Goal: Entertainment & Leisure: Browse casually

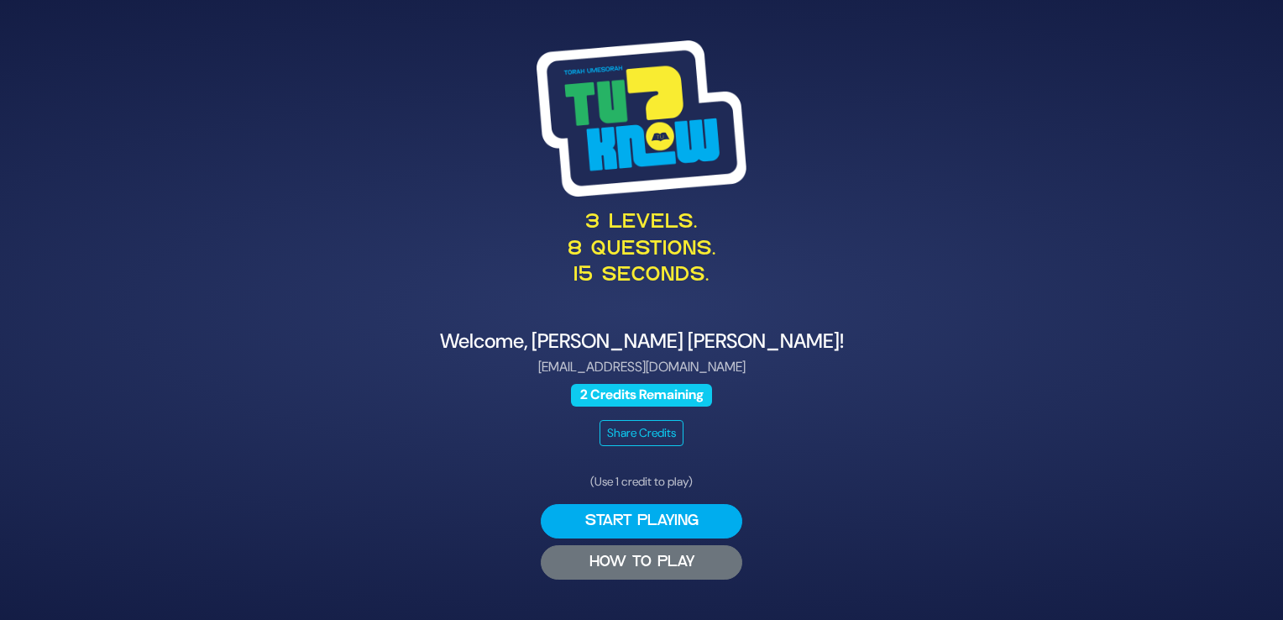
click at [655, 569] on button "HOW TO PLAY" at bounding box center [641, 562] width 201 height 34
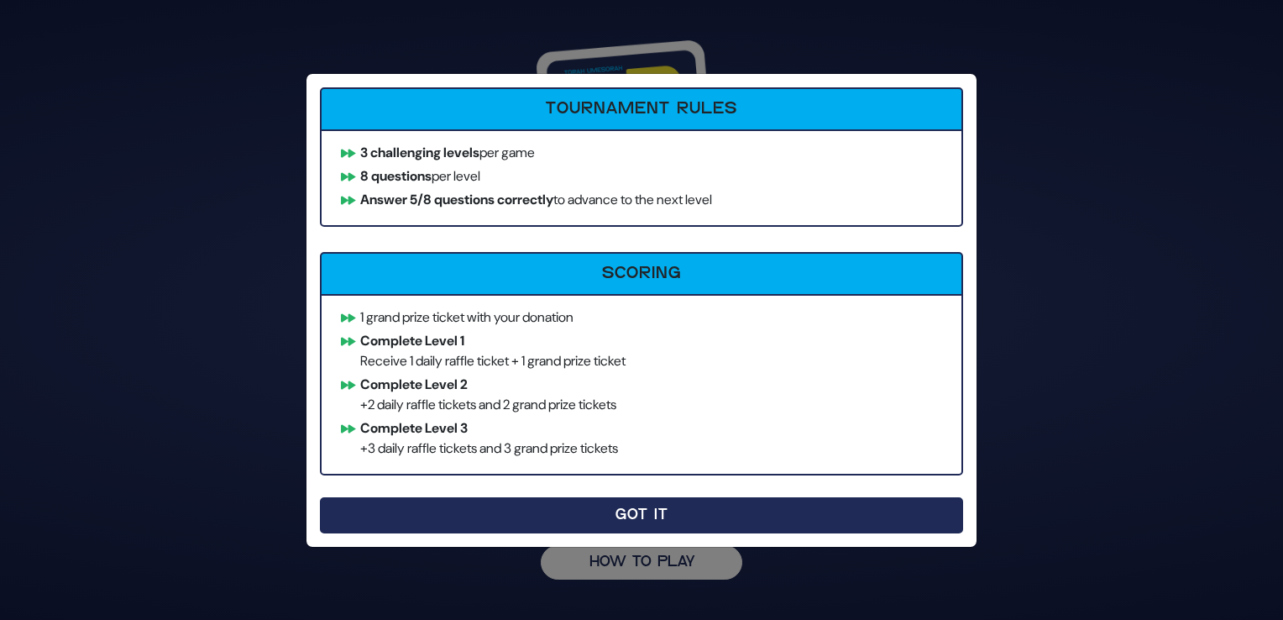
click at [557, 511] on button "Got It" at bounding box center [641, 515] width 643 height 36
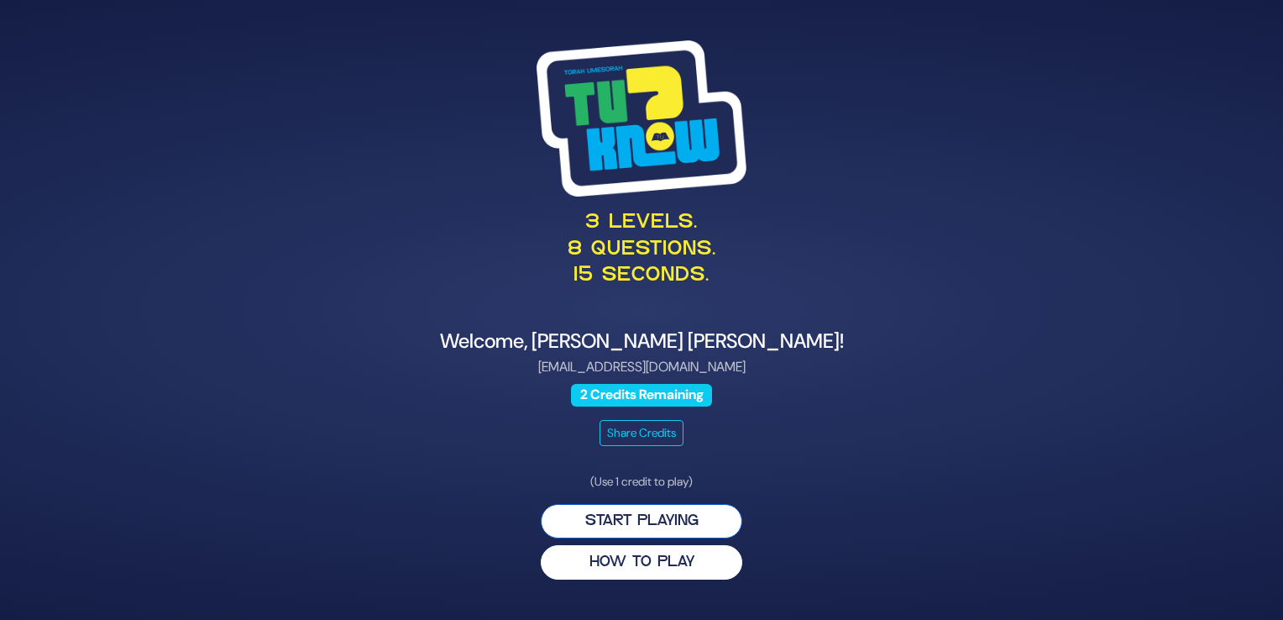
click at [693, 515] on button "Start Playing" at bounding box center [641, 521] width 201 height 34
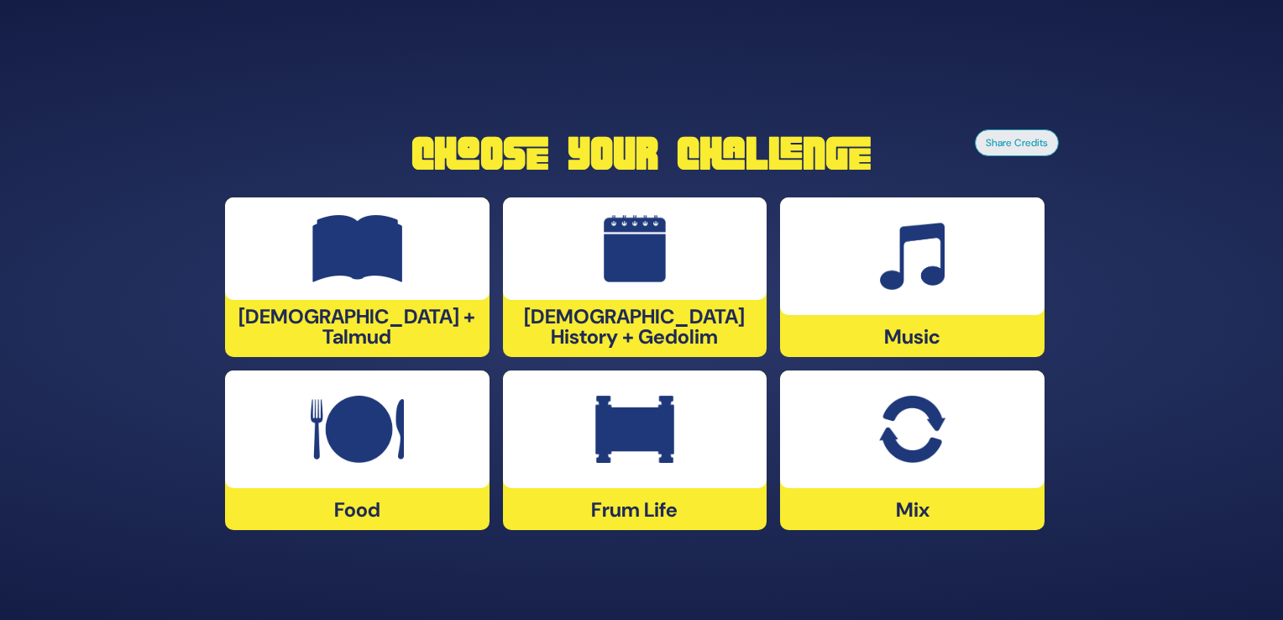
click at [944, 449] on img at bounding box center [911, 428] width 65 height 67
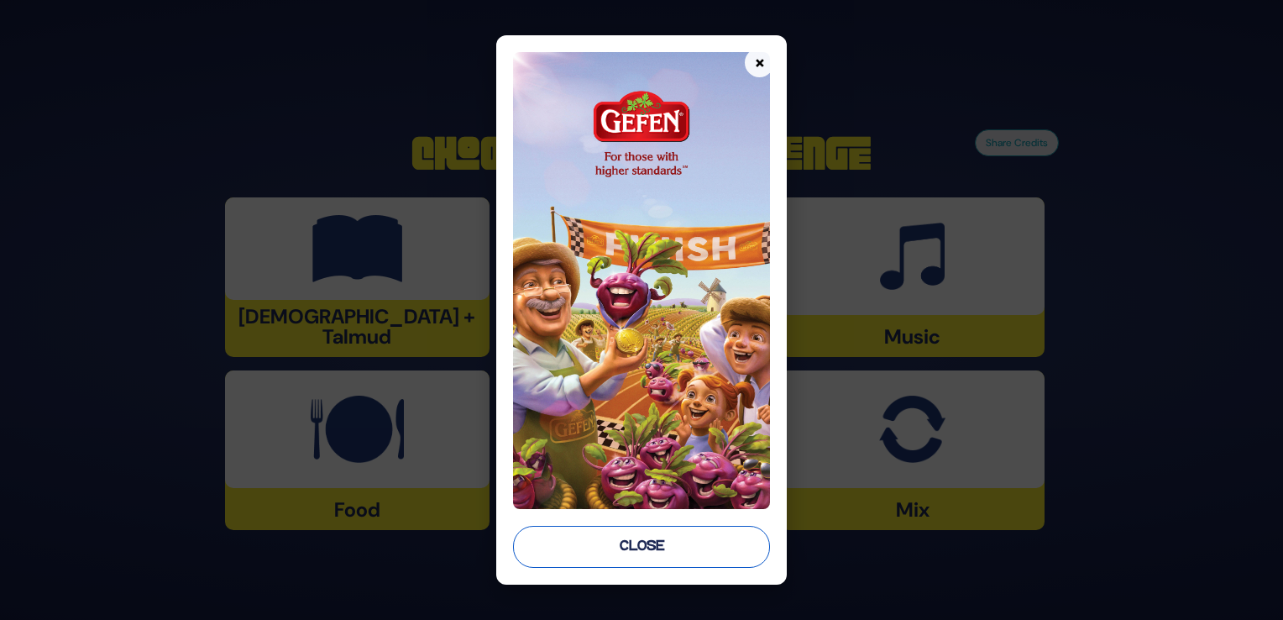
click at [670, 548] on button "Close" at bounding box center [641, 547] width 257 height 42
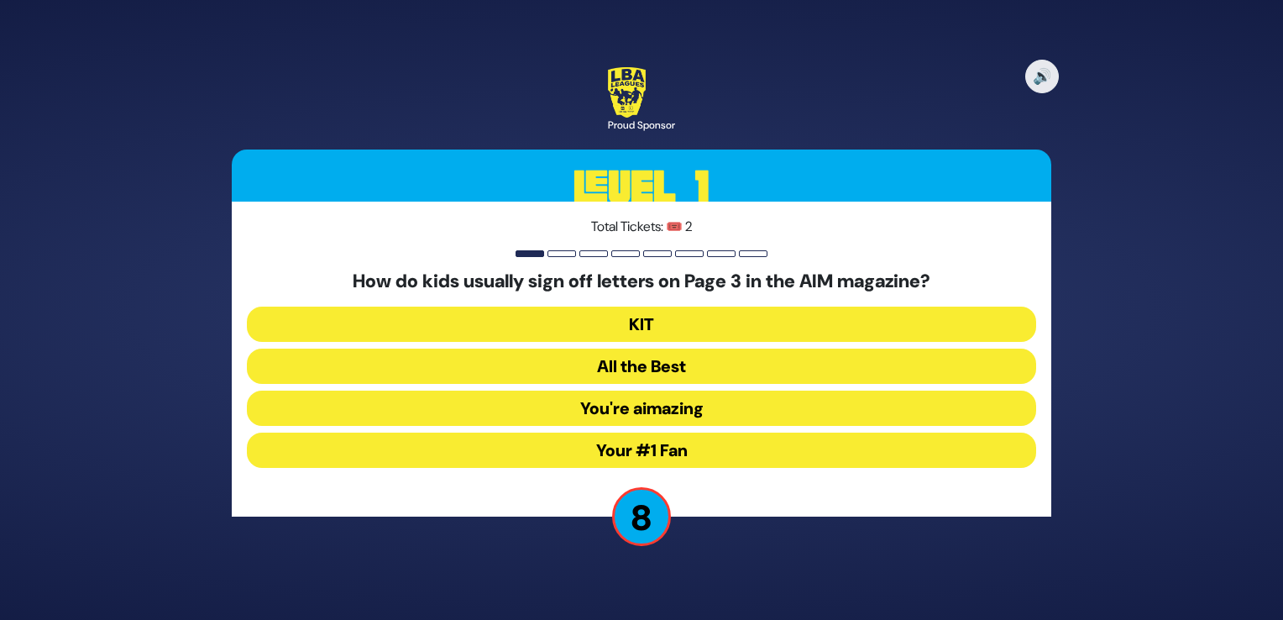
click at [690, 445] on button "Your #1 Fan" at bounding box center [641, 449] width 789 height 35
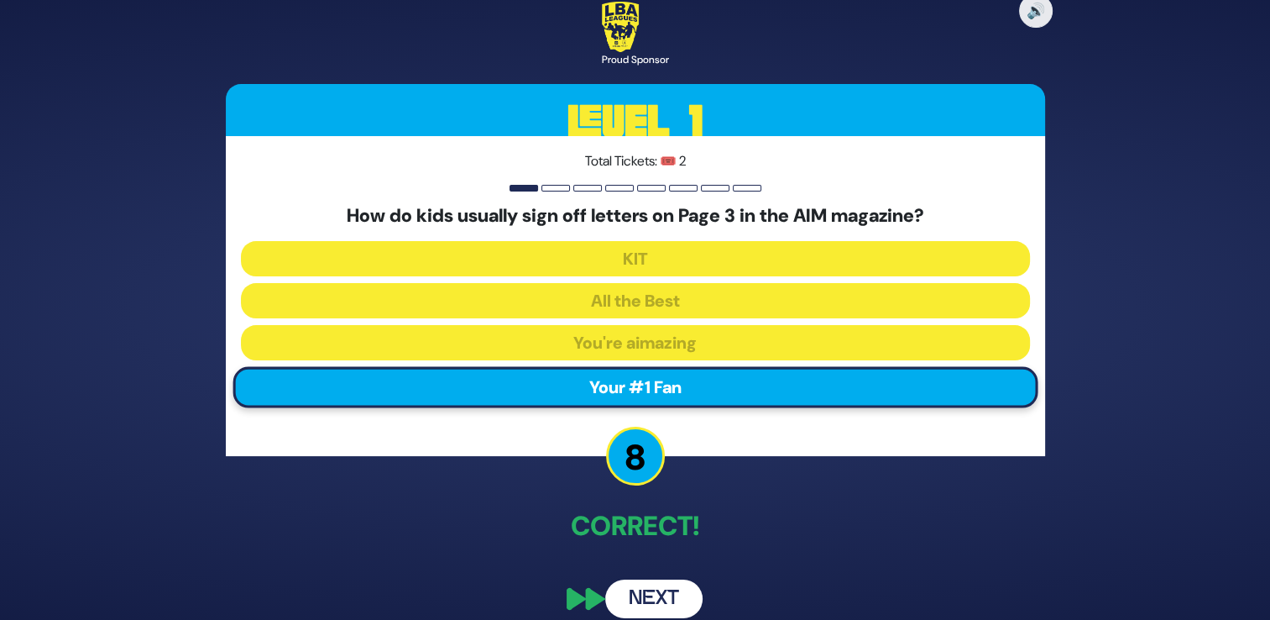
click at [652, 589] on button "Next" at bounding box center [653, 598] width 97 height 39
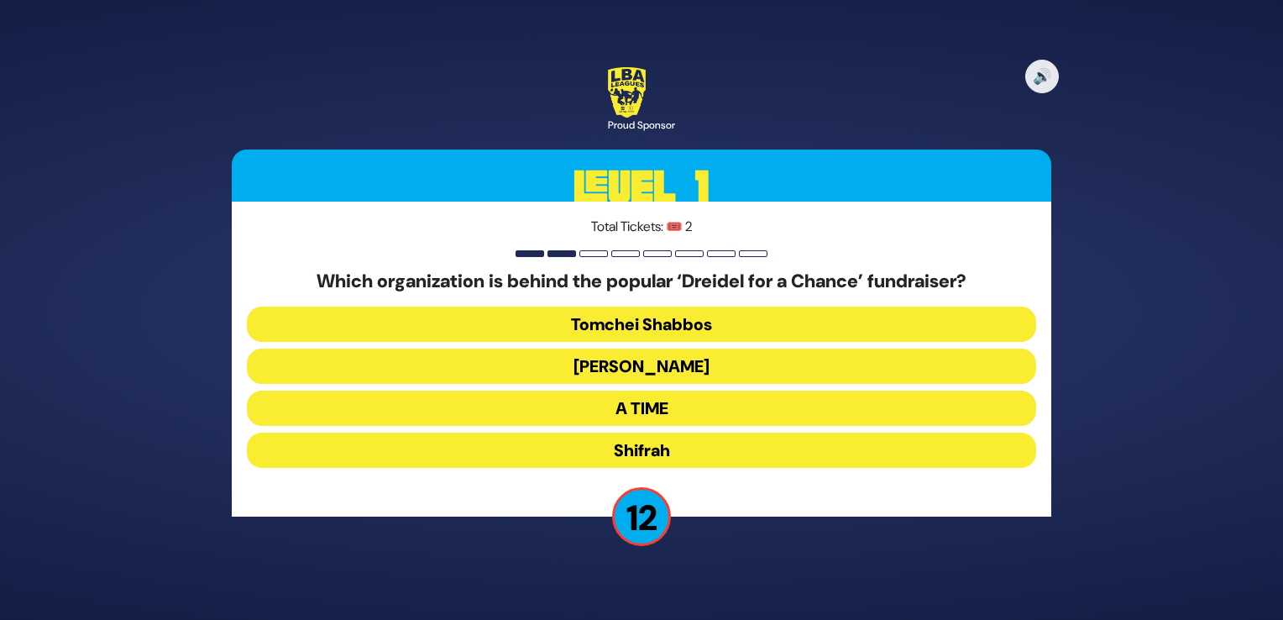
click at [703, 372] on button "Bonei Olam" at bounding box center [641, 365] width 789 height 35
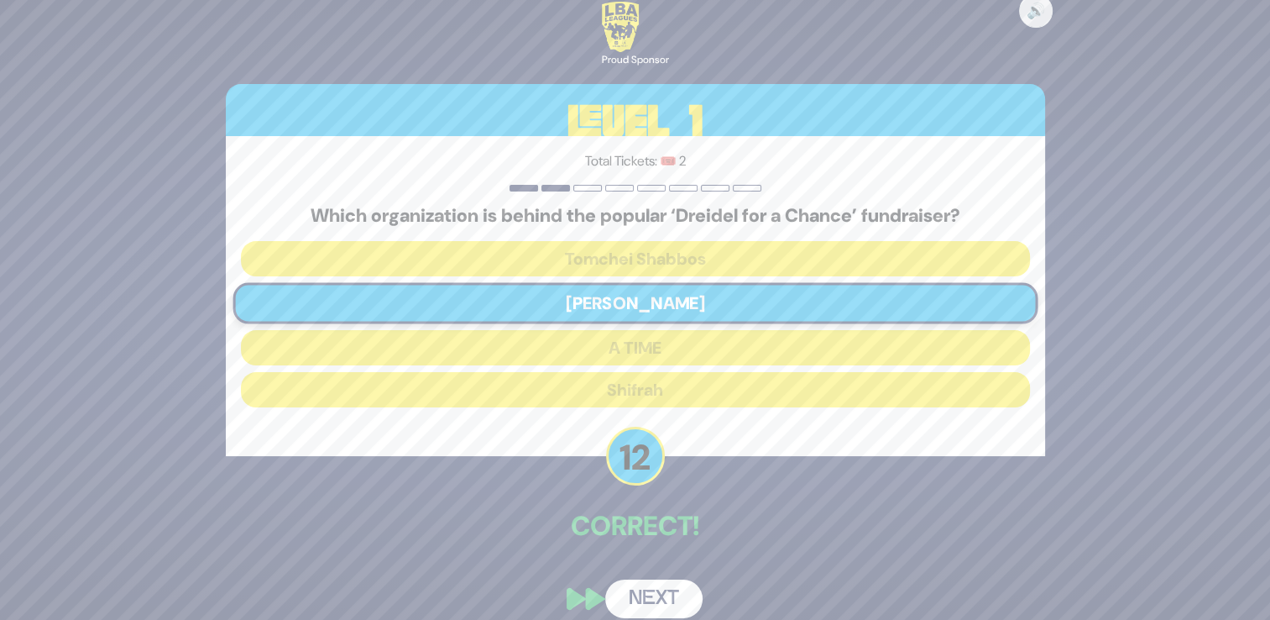
click at [672, 593] on button "Next" at bounding box center [653, 598] width 97 height 39
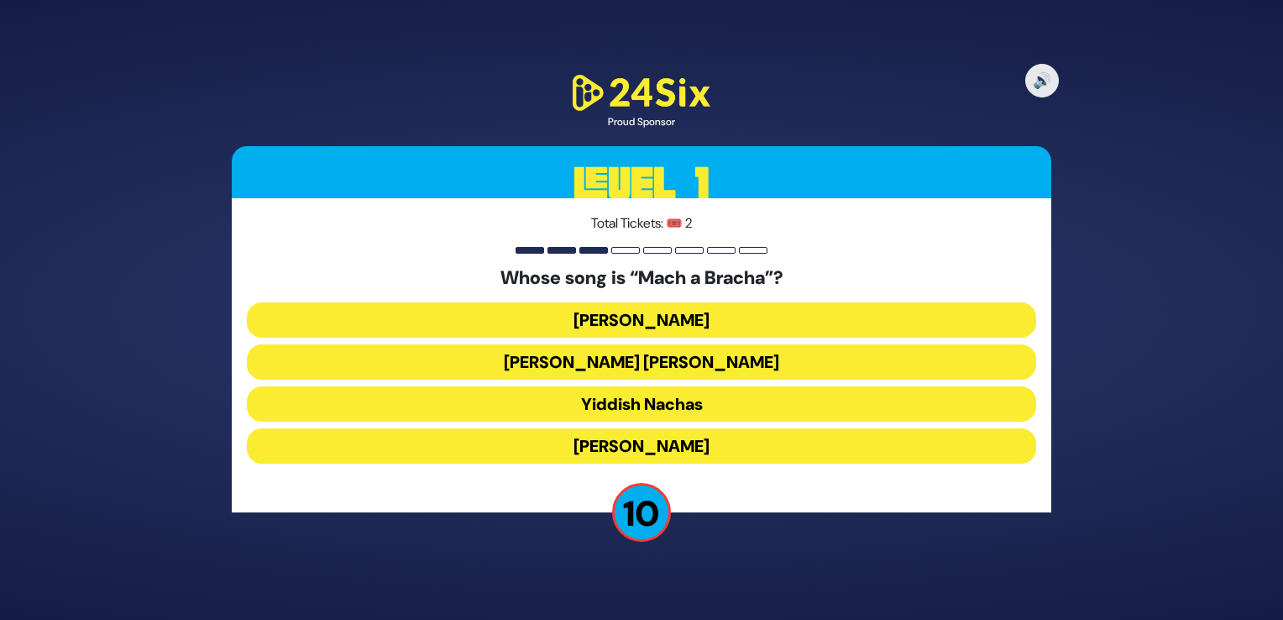
click at [930, 364] on button "Shmueli Ungar" at bounding box center [641, 361] width 789 height 35
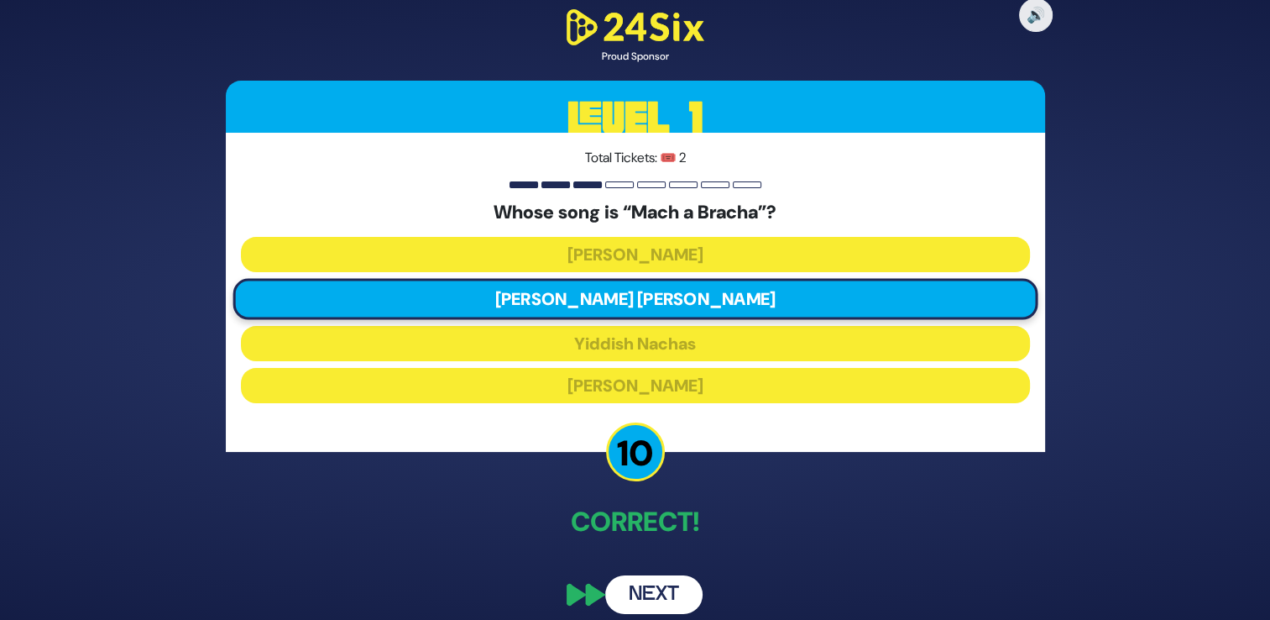
click at [775, 532] on p "Correct!" at bounding box center [635, 521] width 819 height 40
click at [651, 584] on button "Next" at bounding box center [653, 594] width 97 height 39
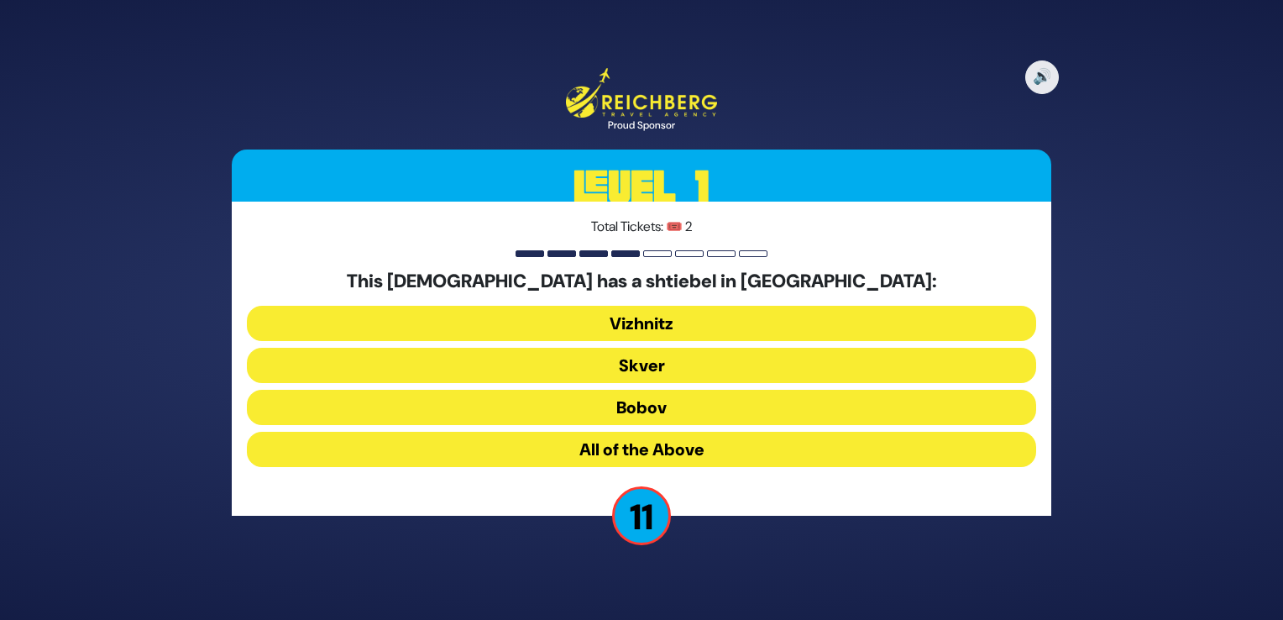
click at [753, 447] on button "All of the Above" at bounding box center [641, 448] width 789 height 35
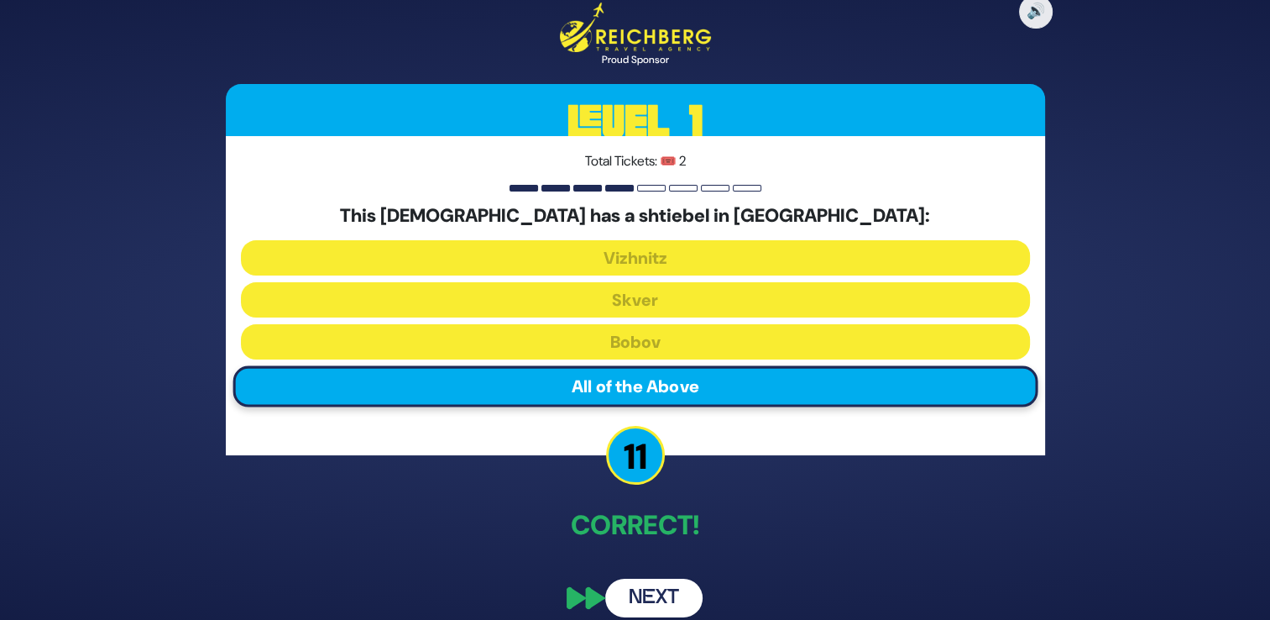
click at [652, 588] on button "Next" at bounding box center [653, 597] width 97 height 39
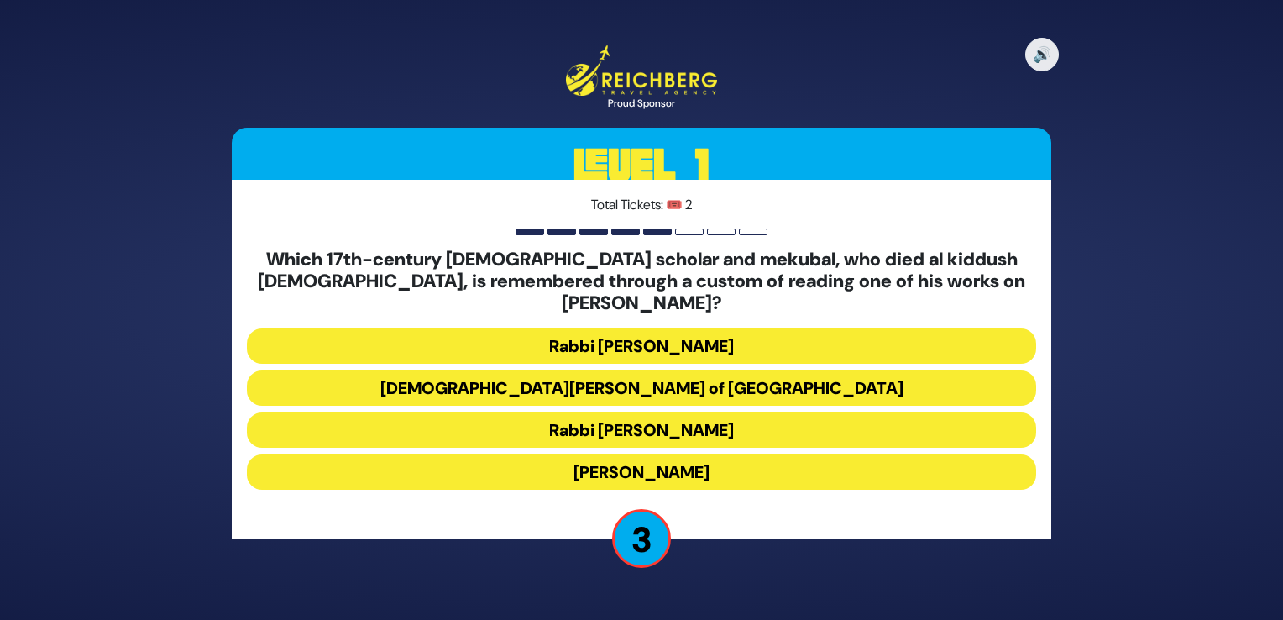
click at [782, 464] on button "Rabbi Yehuda HaChassid" at bounding box center [641, 471] width 789 height 35
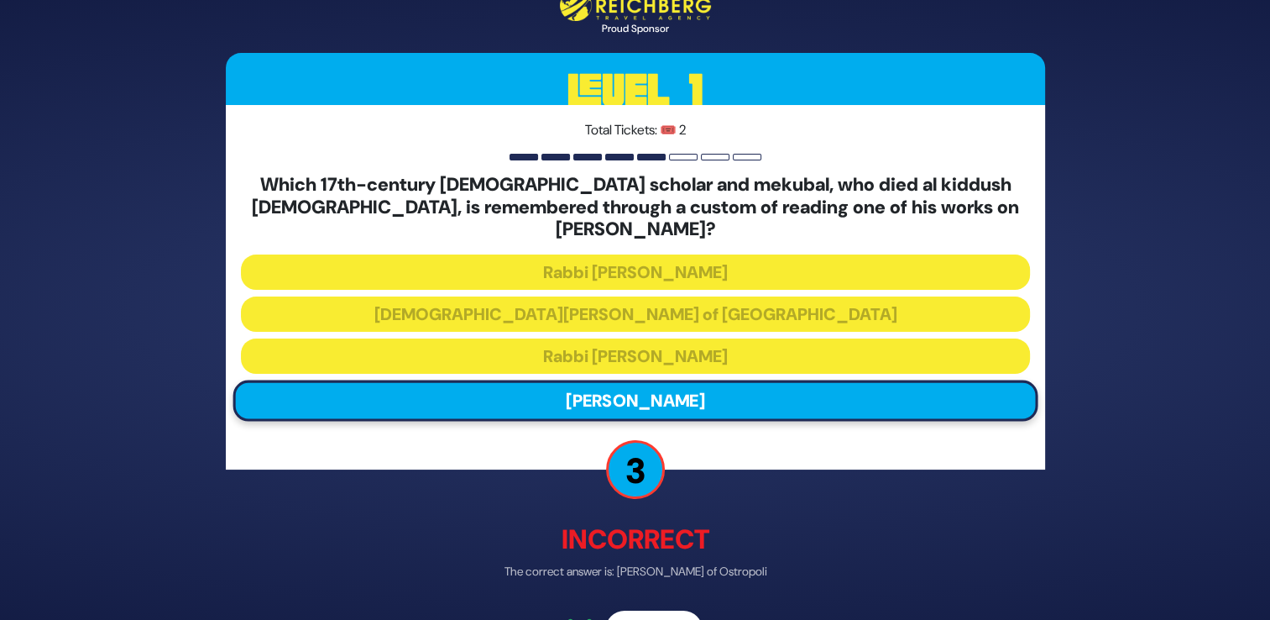
scroll to position [22, 0]
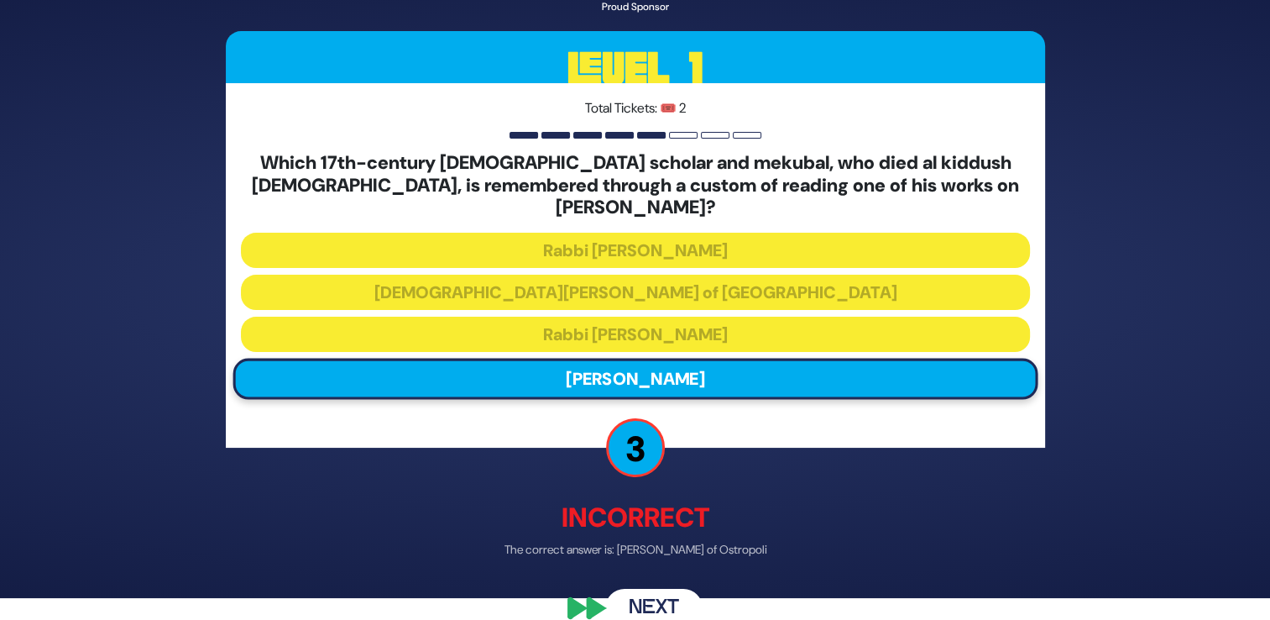
click at [661, 588] on button "Next" at bounding box center [653, 607] width 97 height 39
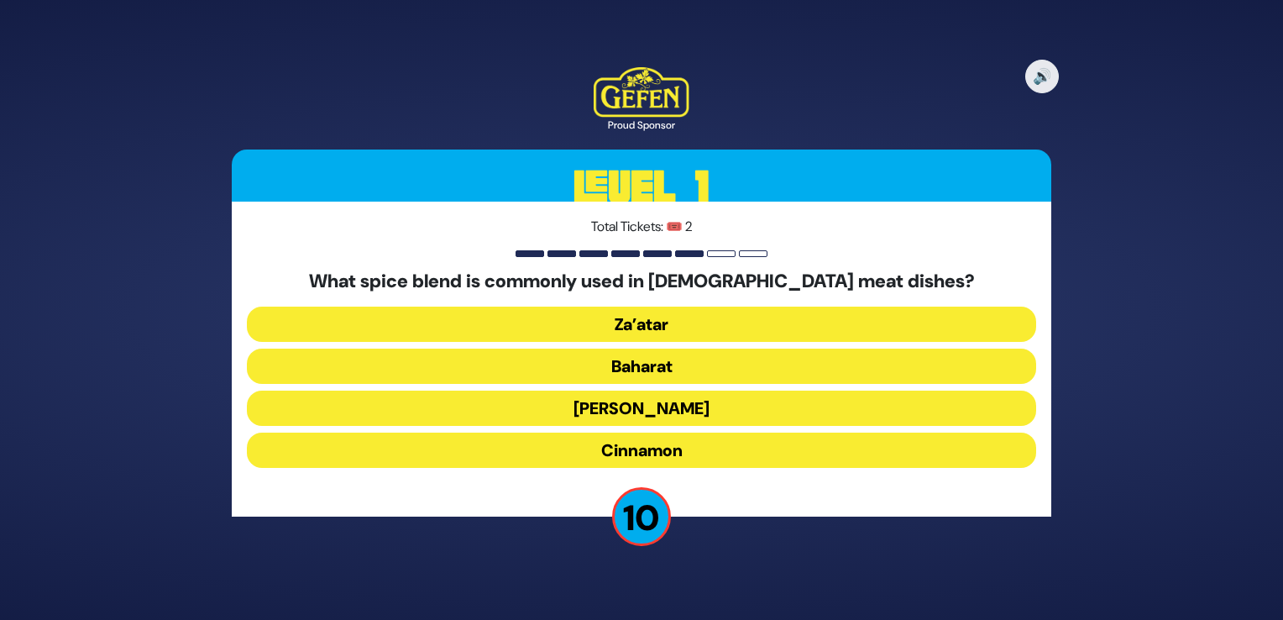
click at [719, 416] on button "Schug" at bounding box center [641, 407] width 789 height 35
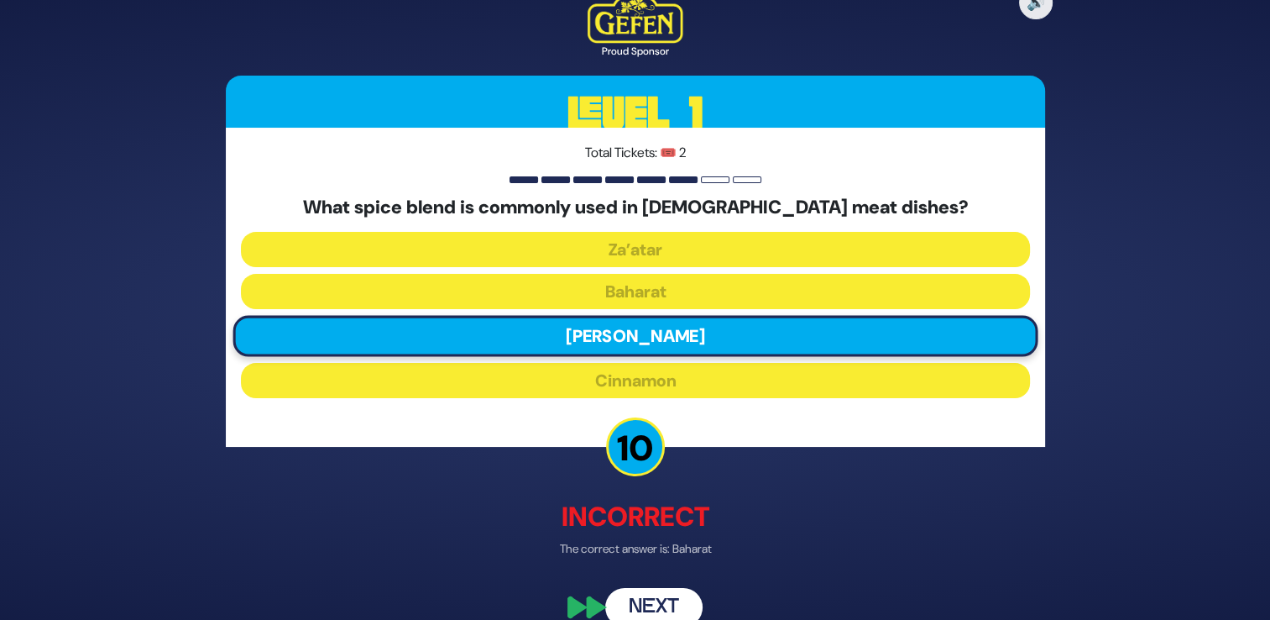
click at [642, 599] on button "Next" at bounding box center [653, 607] width 97 height 39
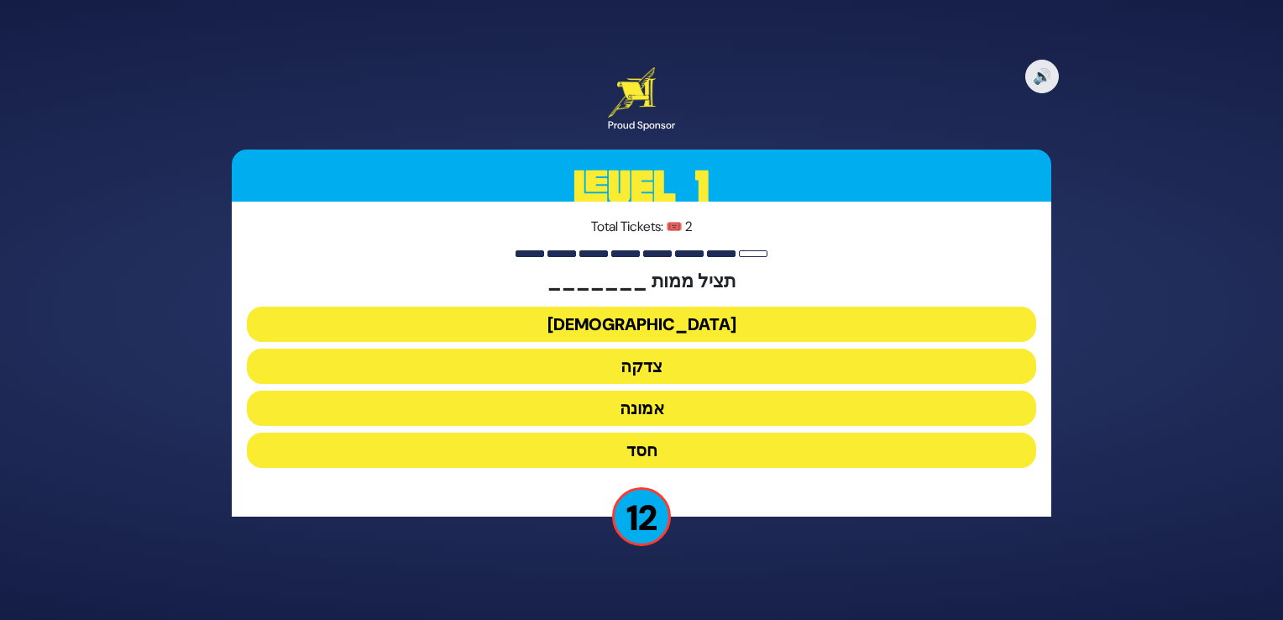
click at [663, 368] on button "צדקה" at bounding box center [641, 365] width 789 height 35
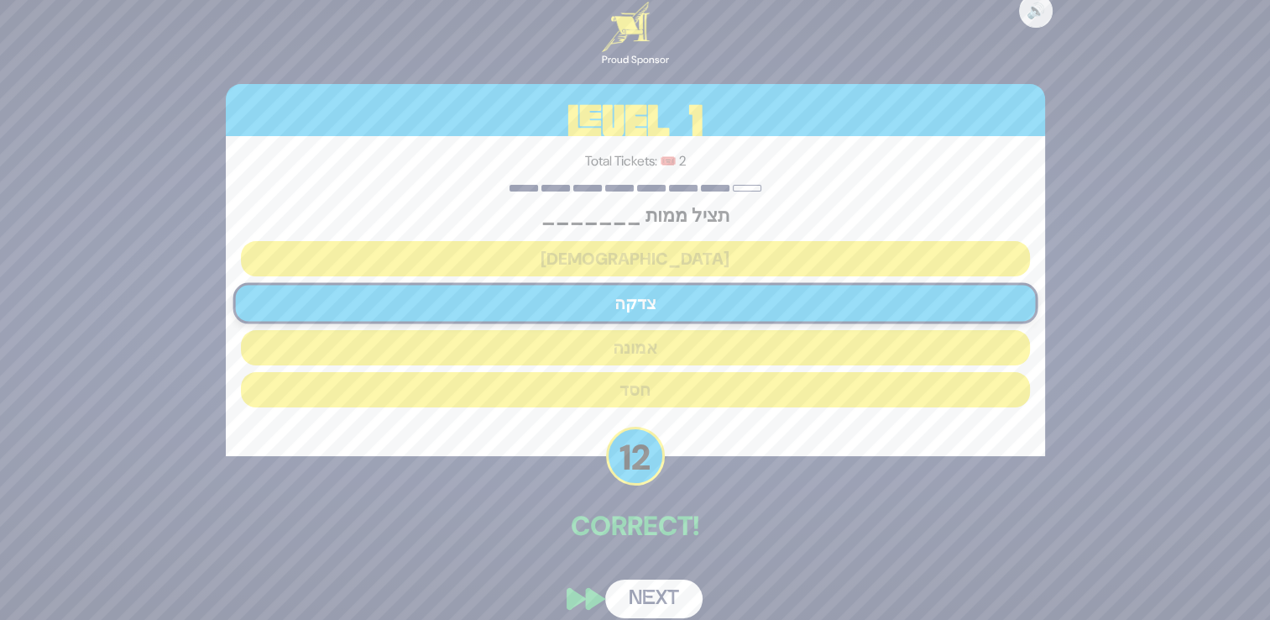
click at [656, 592] on button "Next" at bounding box center [653, 598] width 97 height 39
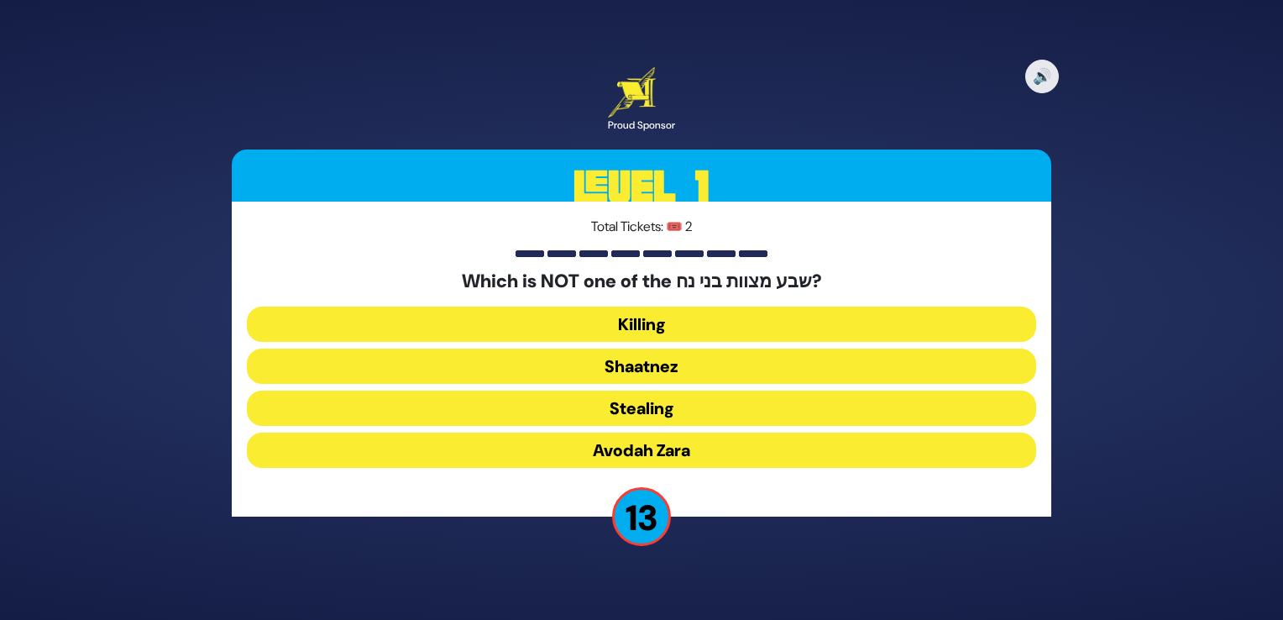
click at [645, 371] on button "Shaatnez" at bounding box center [641, 365] width 789 height 35
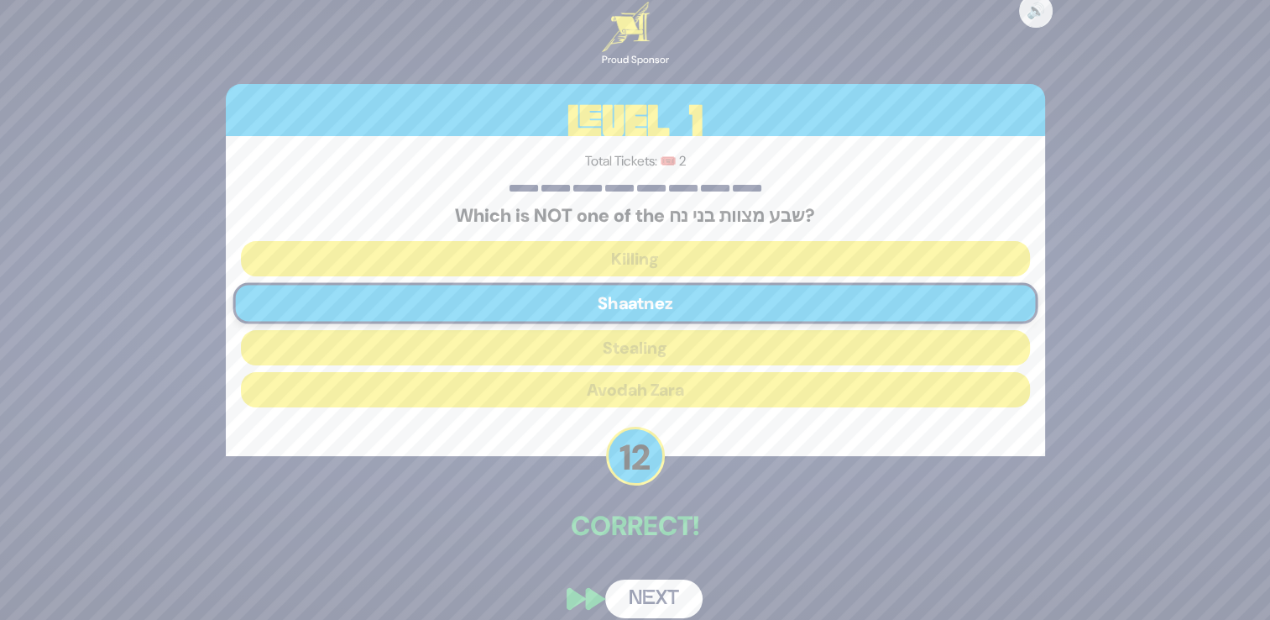
click at [656, 603] on button "Next" at bounding box center [653, 598] width 97 height 39
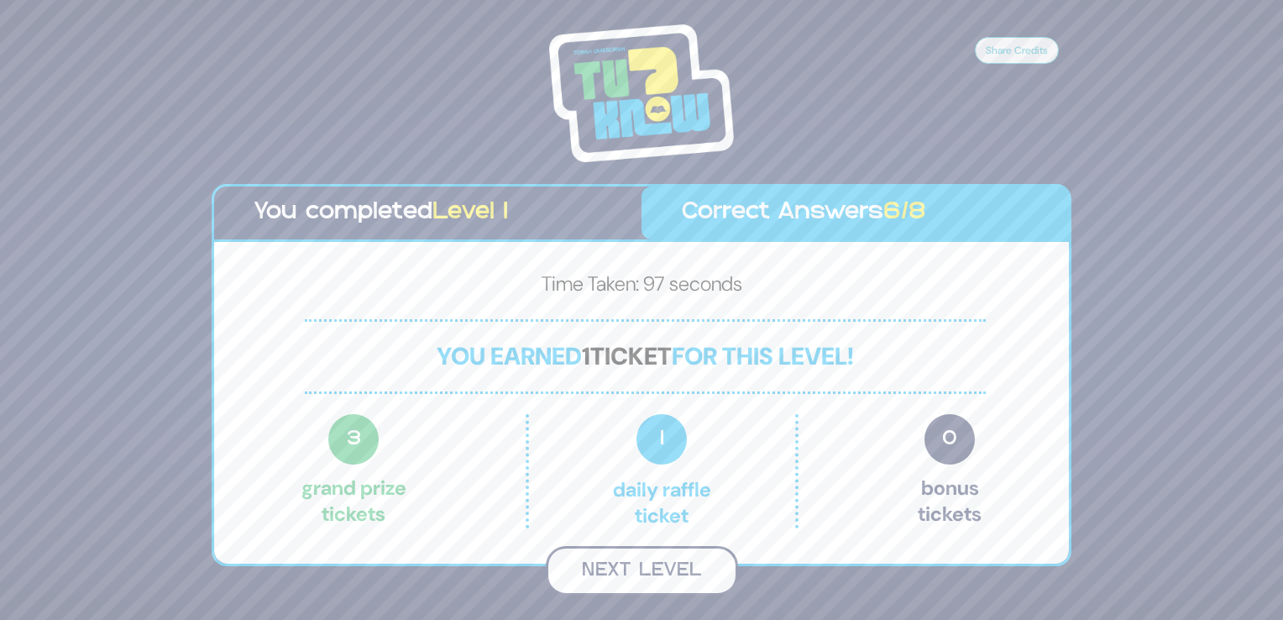
click at [657, 565] on button "Next Level" at bounding box center [642, 571] width 192 height 50
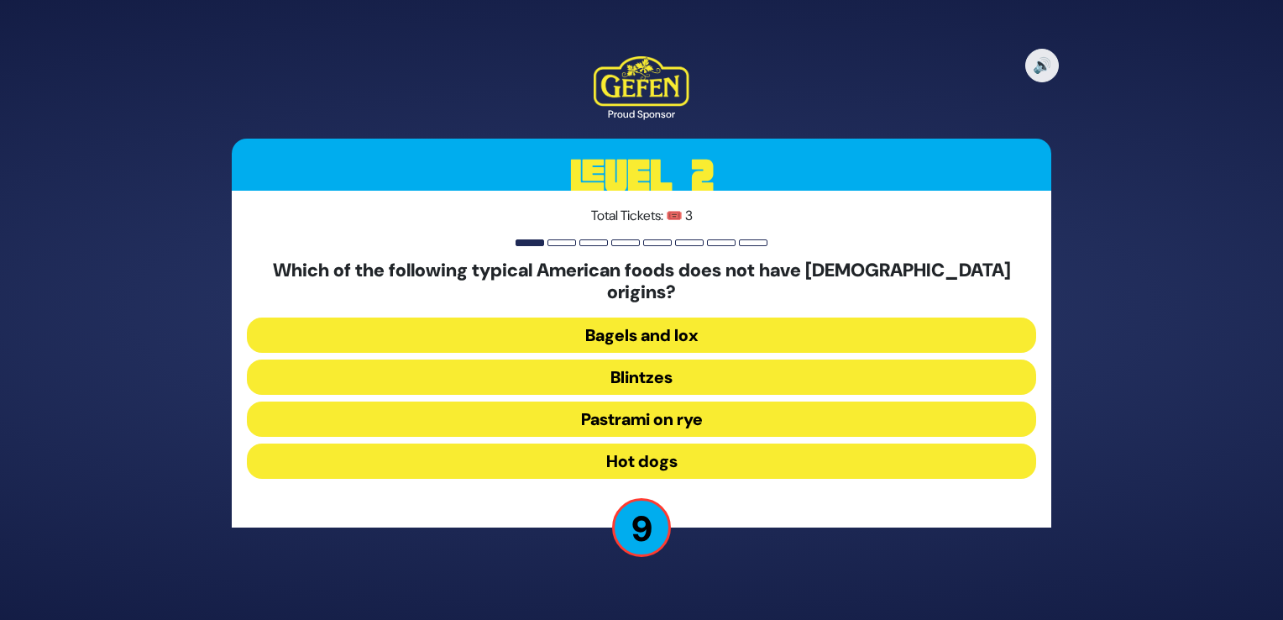
click at [698, 453] on button "Hot dogs" at bounding box center [641, 460] width 789 height 35
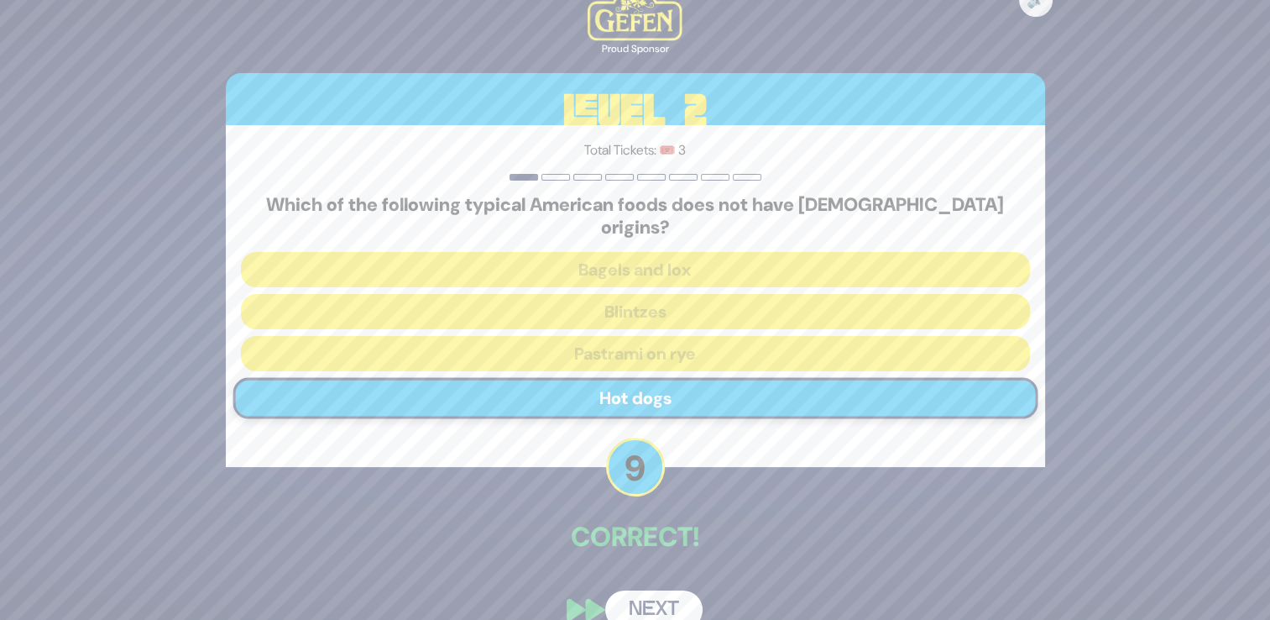
click at [654, 590] on button "Next" at bounding box center [653, 609] width 97 height 39
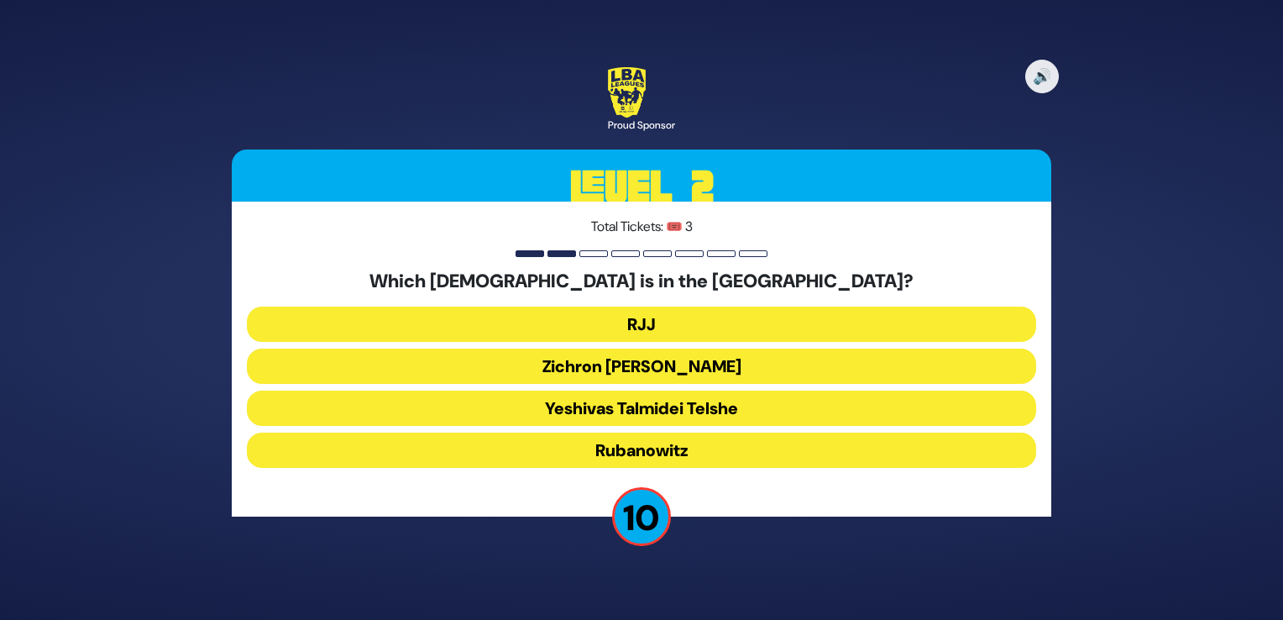
click at [550, 307] on button "RJJ" at bounding box center [641, 323] width 789 height 35
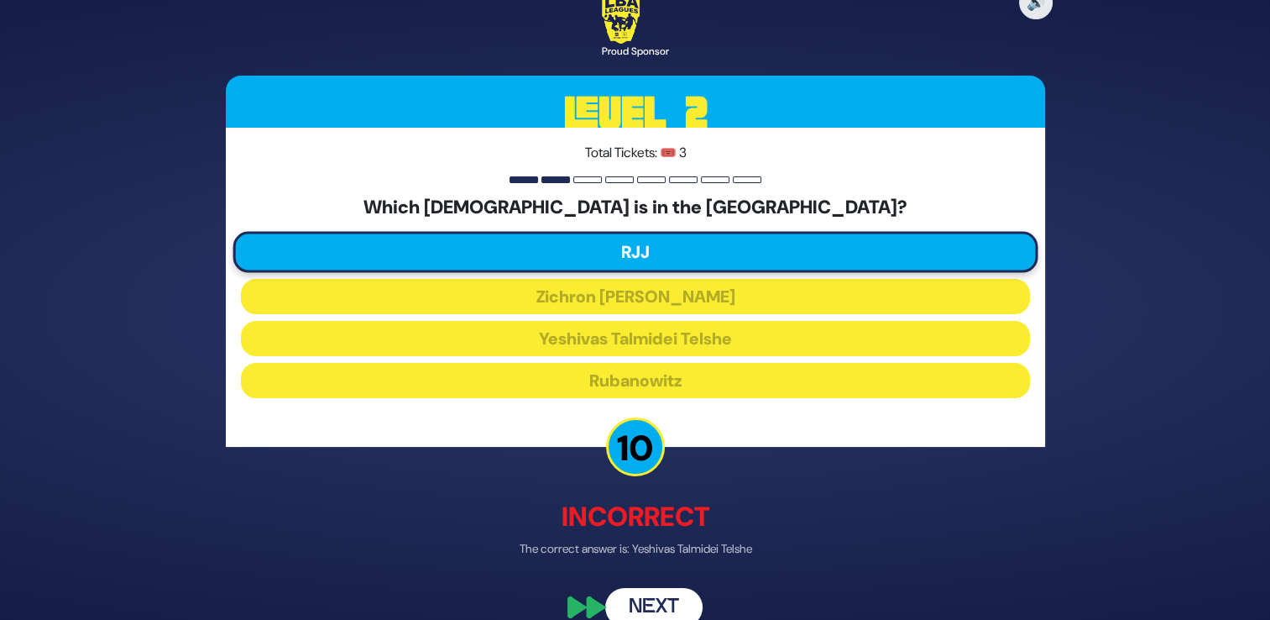
click at [657, 599] on button "Next" at bounding box center [653, 607] width 97 height 39
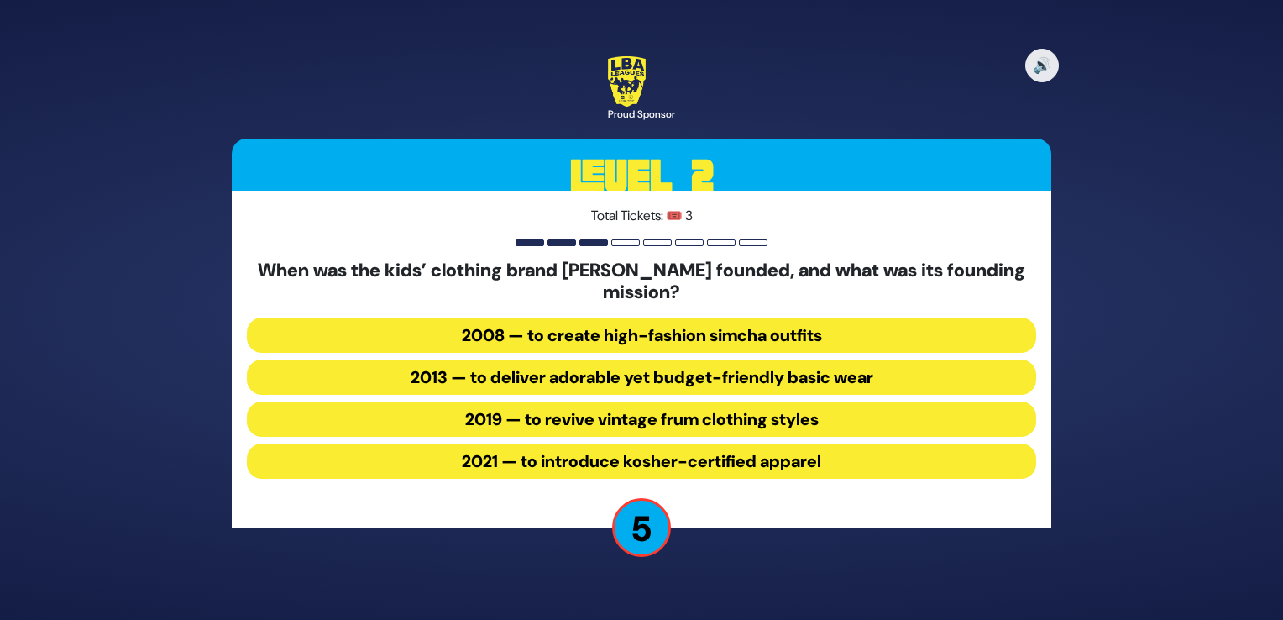
click at [728, 418] on button "2019 — to revive vintage frum clothing styles" at bounding box center [641, 418] width 789 height 35
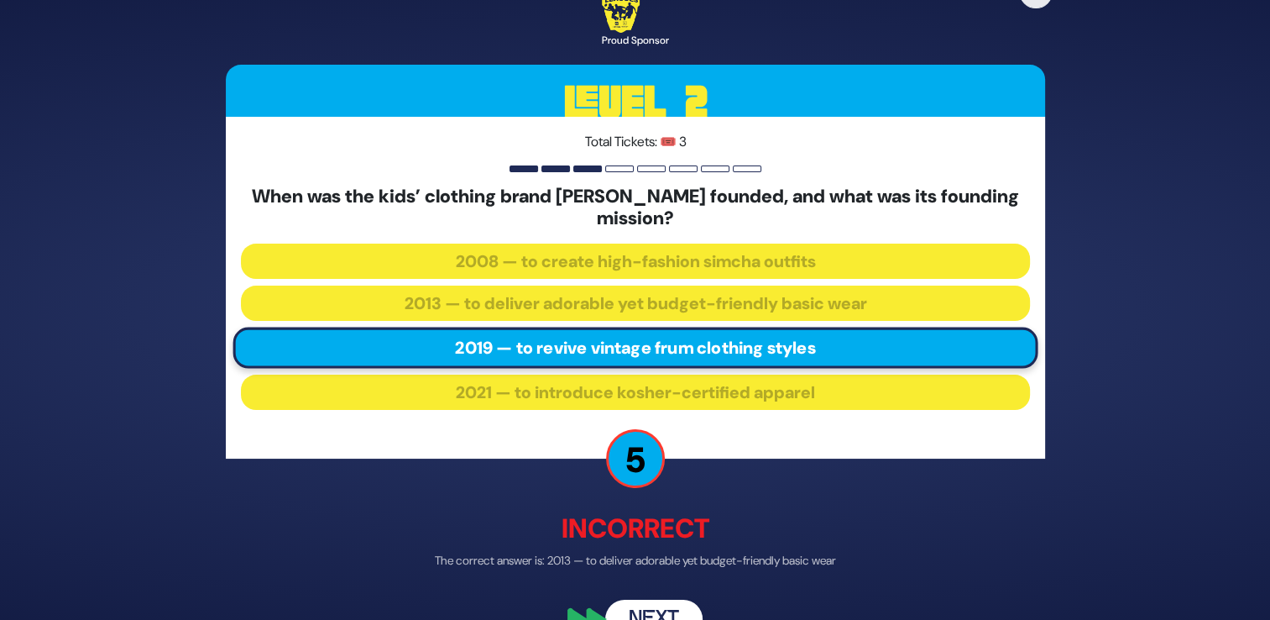
click at [658, 609] on button "Next" at bounding box center [653, 618] width 97 height 39
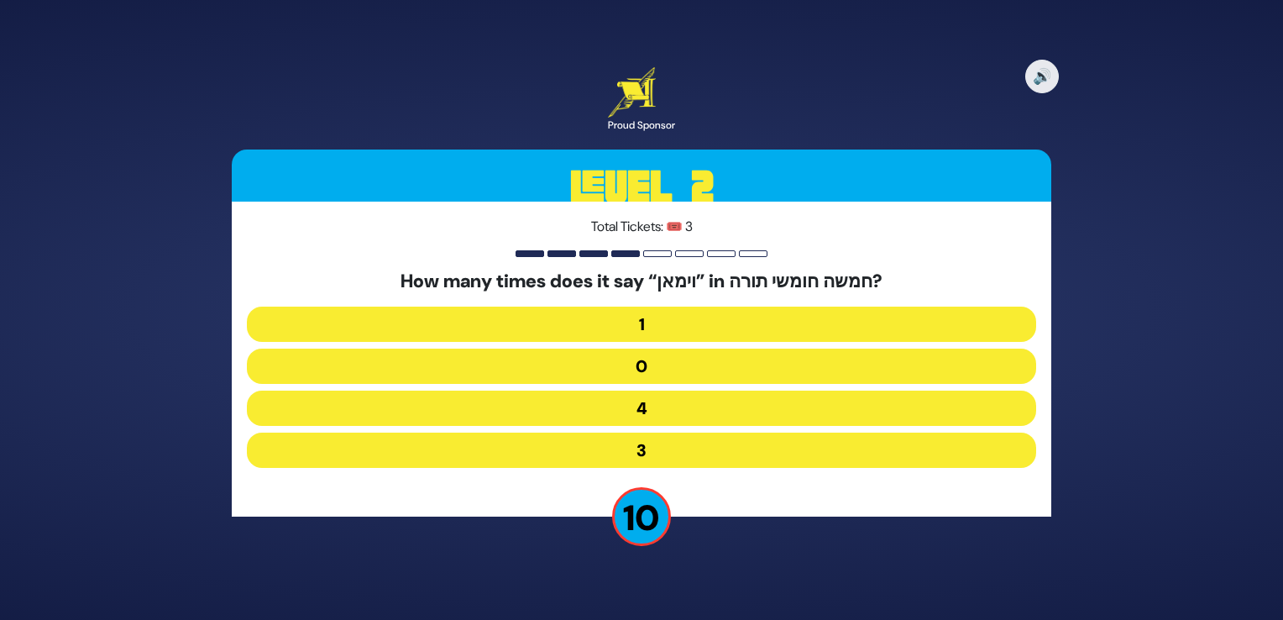
click at [670, 451] on button "3" at bounding box center [641, 449] width 789 height 35
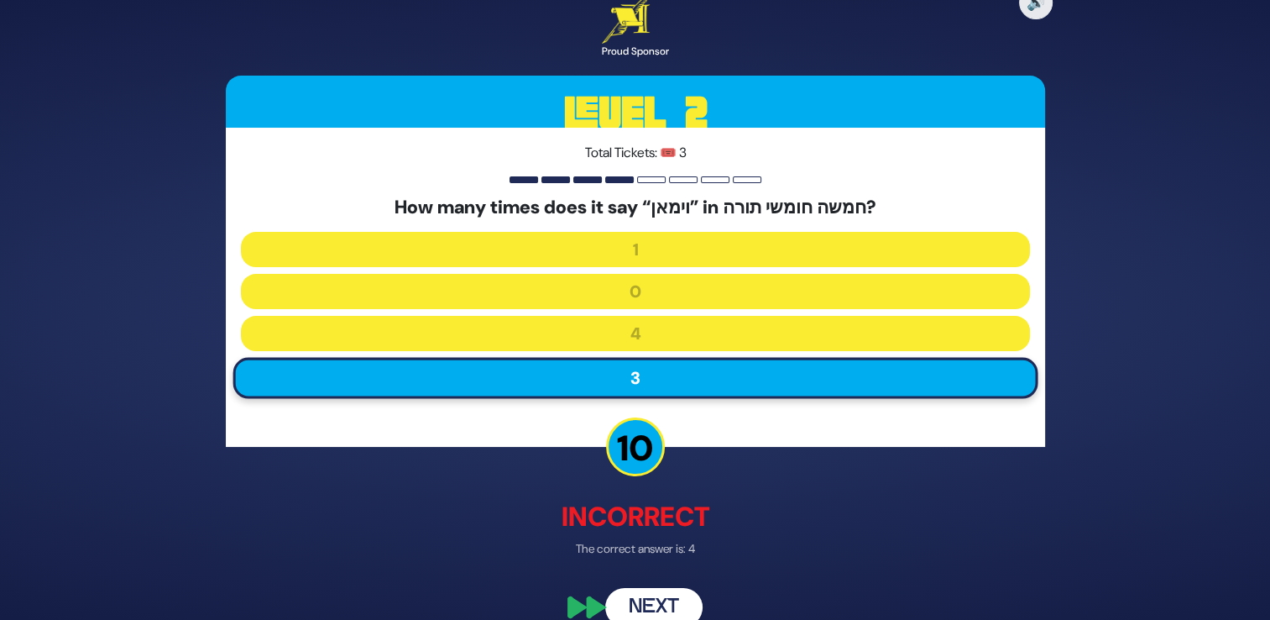
click at [668, 598] on button "Next" at bounding box center [653, 607] width 97 height 39
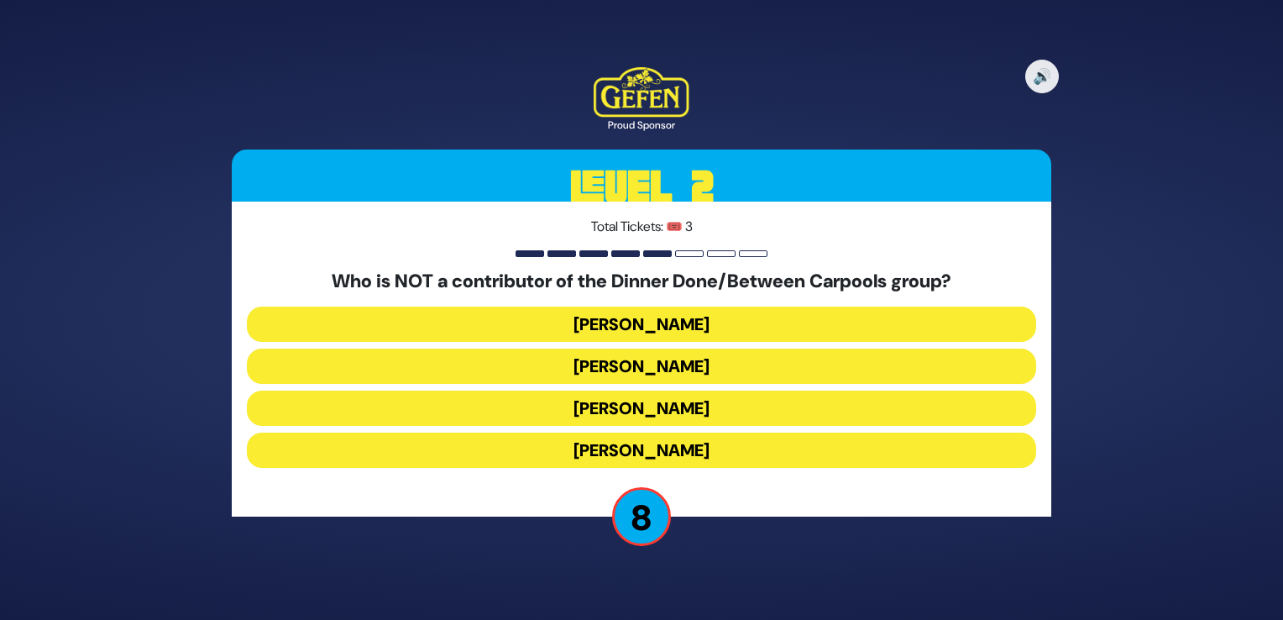
click at [656, 319] on button "Estee Waldman" at bounding box center [641, 323] width 789 height 35
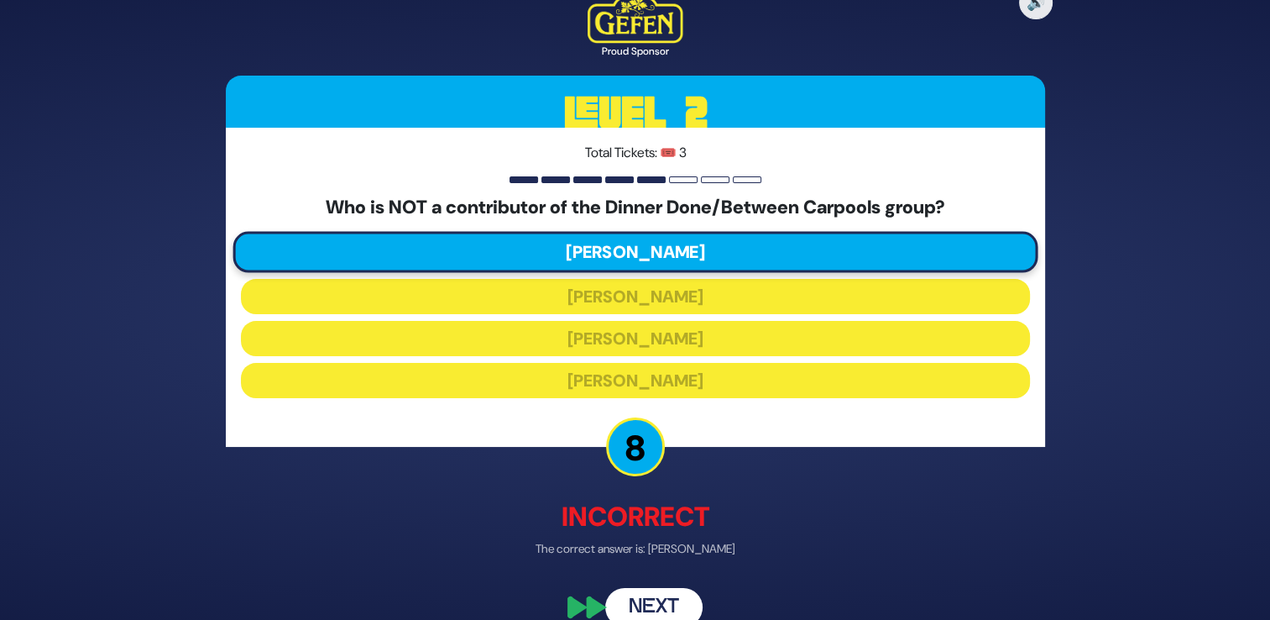
click at [669, 596] on button "Next" at bounding box center [653, 607] width 97 height 39
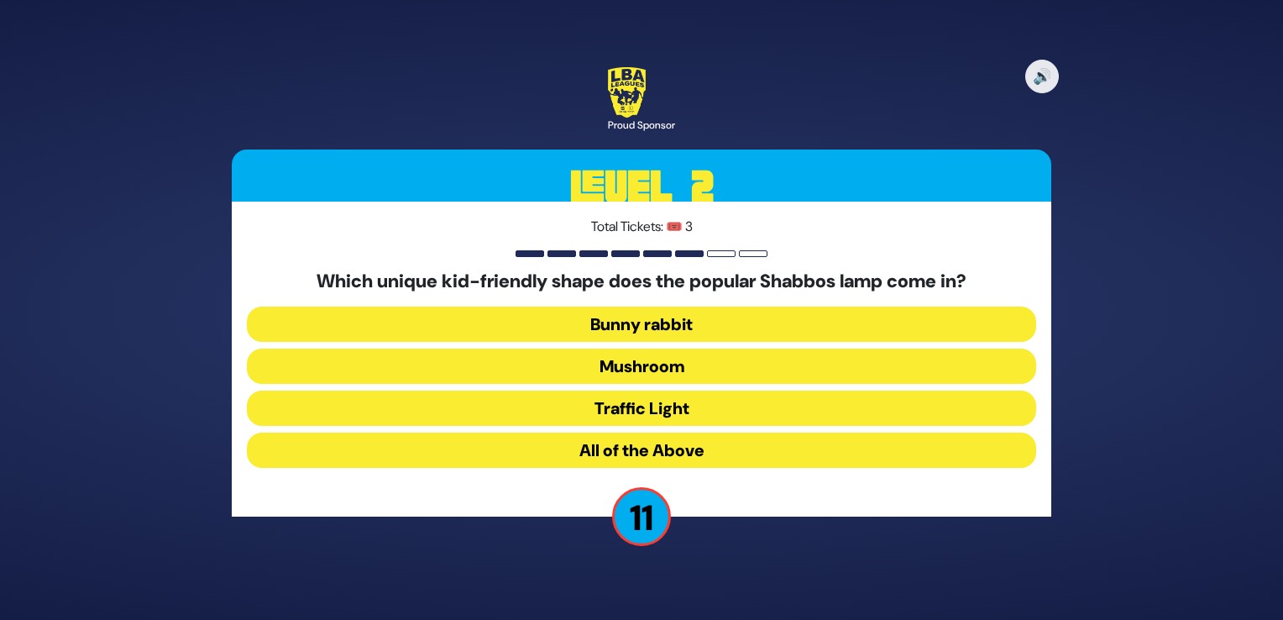
click at [655, 453] on button "All of the Above" at bounding box center [641, 449] width 789 height 35
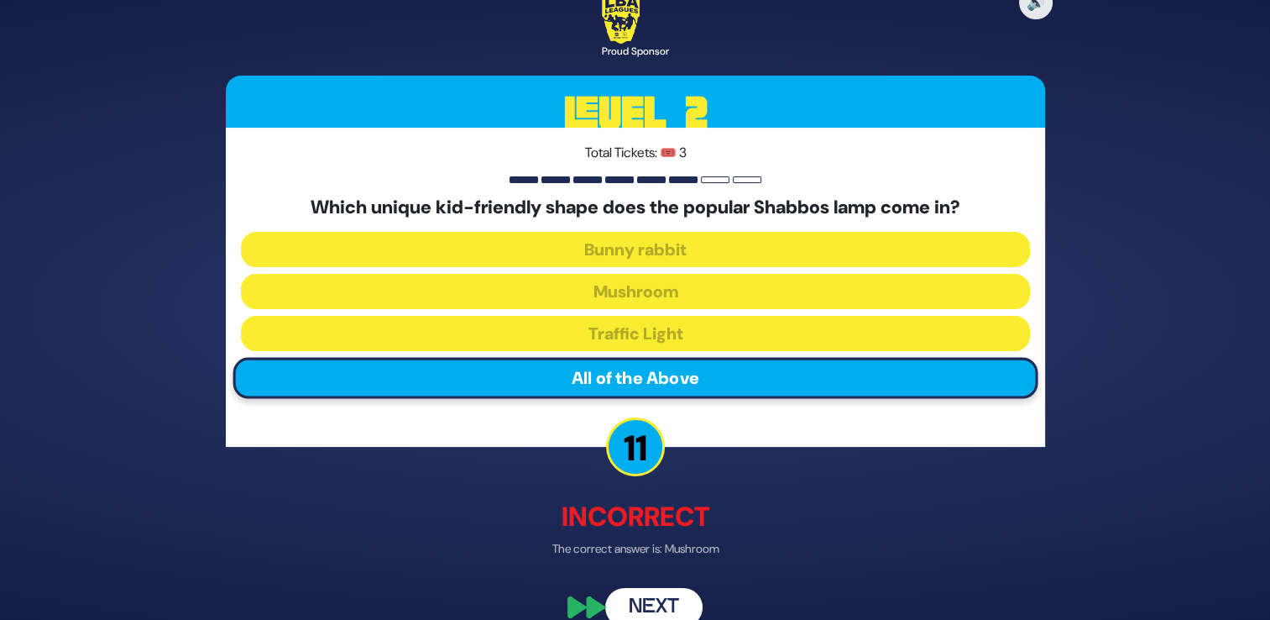
click at [652, 598] on button "Next" at bounding box center [653, 607] width 97 height 39
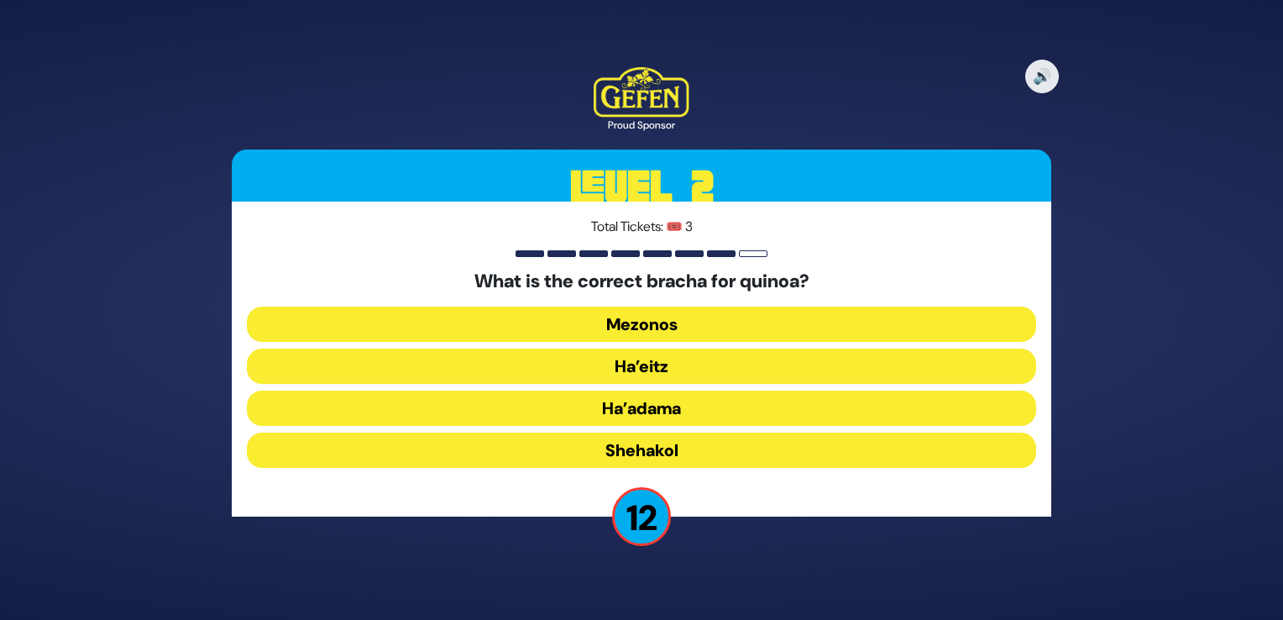
click at [680, 400] on button "Ha’adama" at bounding box center [641, 407] width 789 height 35
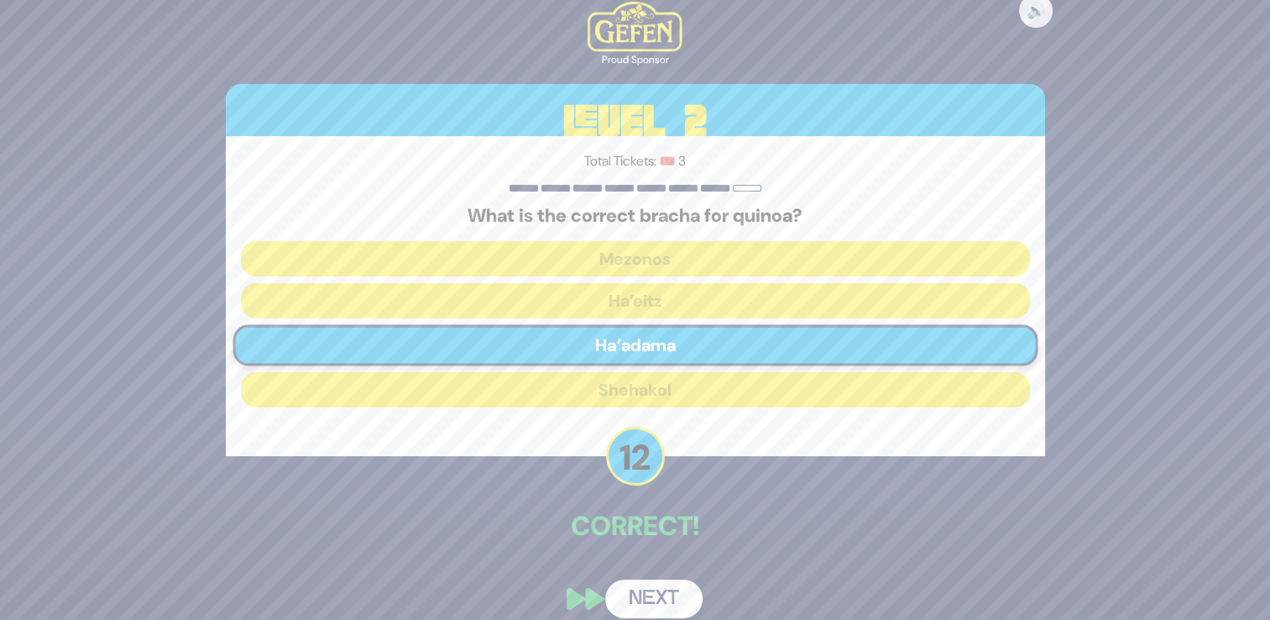
click at [658, 586] on button "Next" at bounding box center [653, 598] width 97 height 39
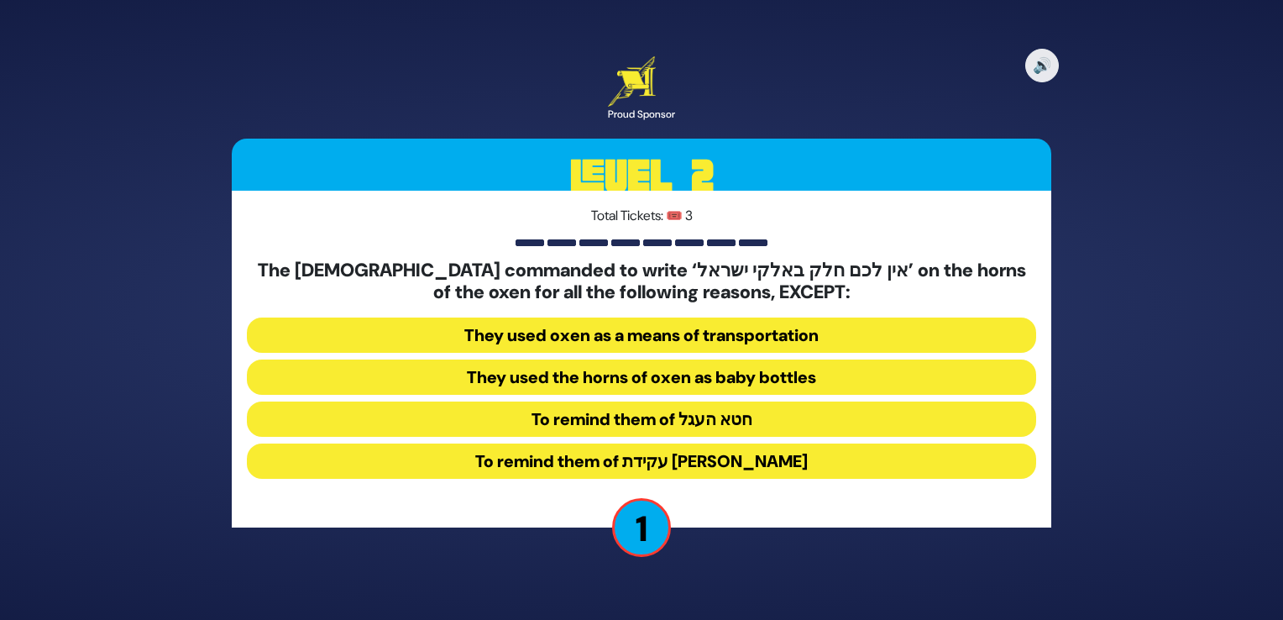
click at [703, 377] on button "They used the horns of oxen as baby bottles" at bounding box center [641, 376] width 789 height 35
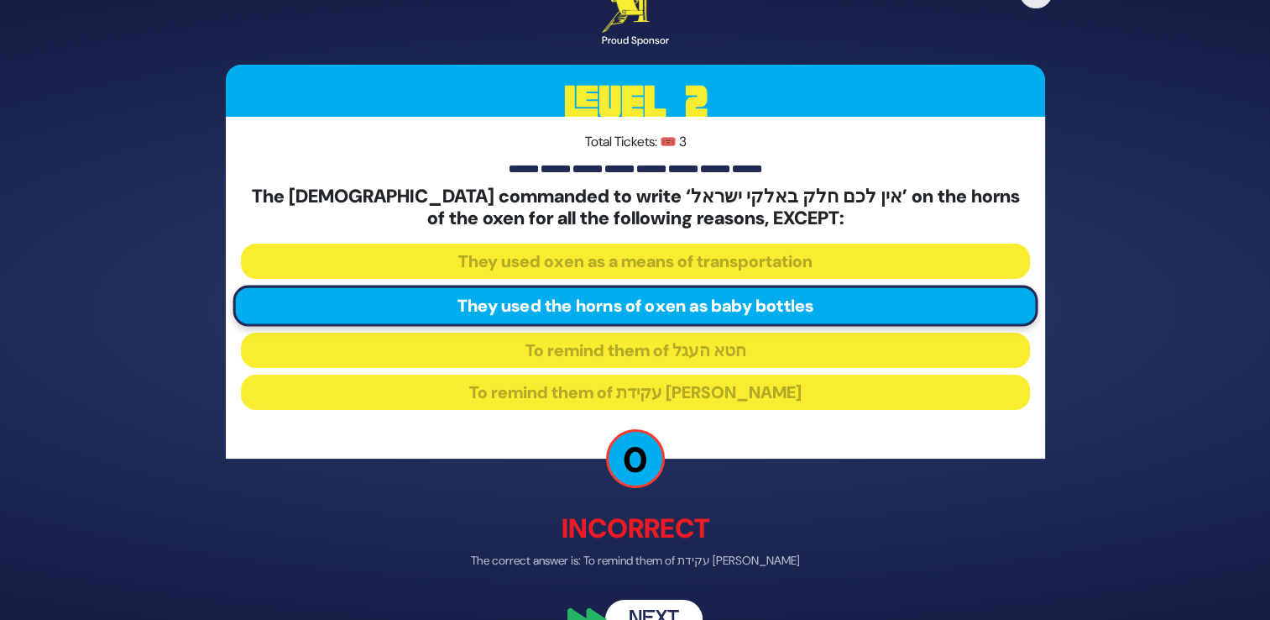
scroll to position [37, 0]
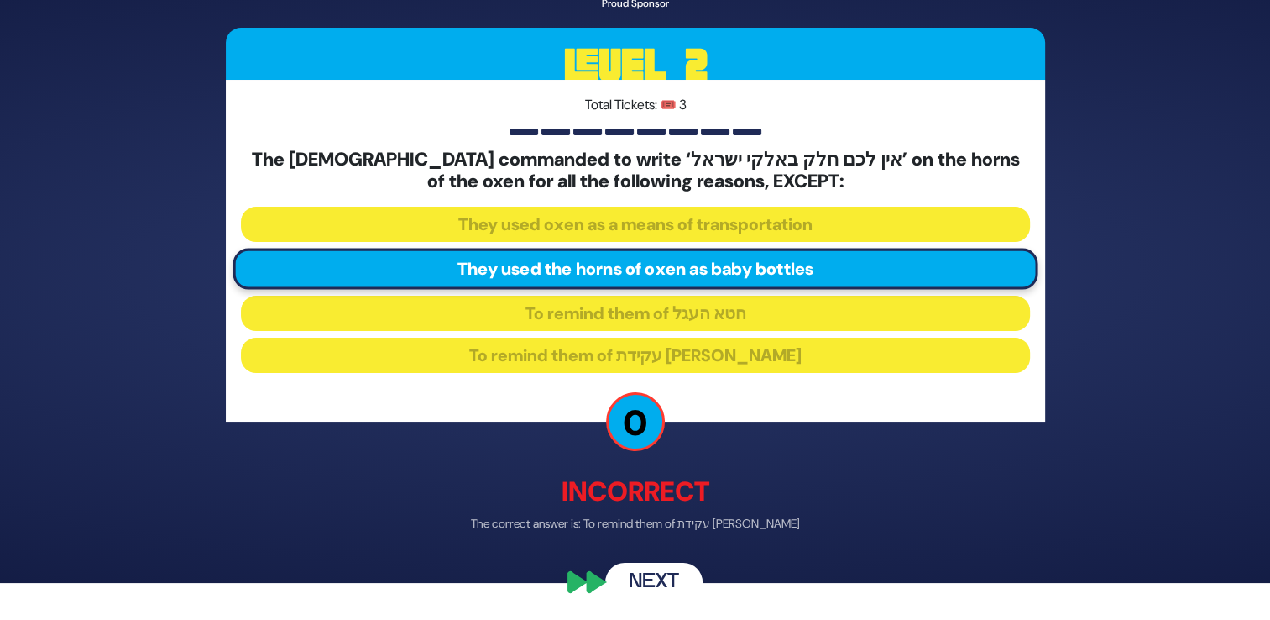
click at [667, 573] on button "Next" at bounding box center [653, 581] width 97 height 39
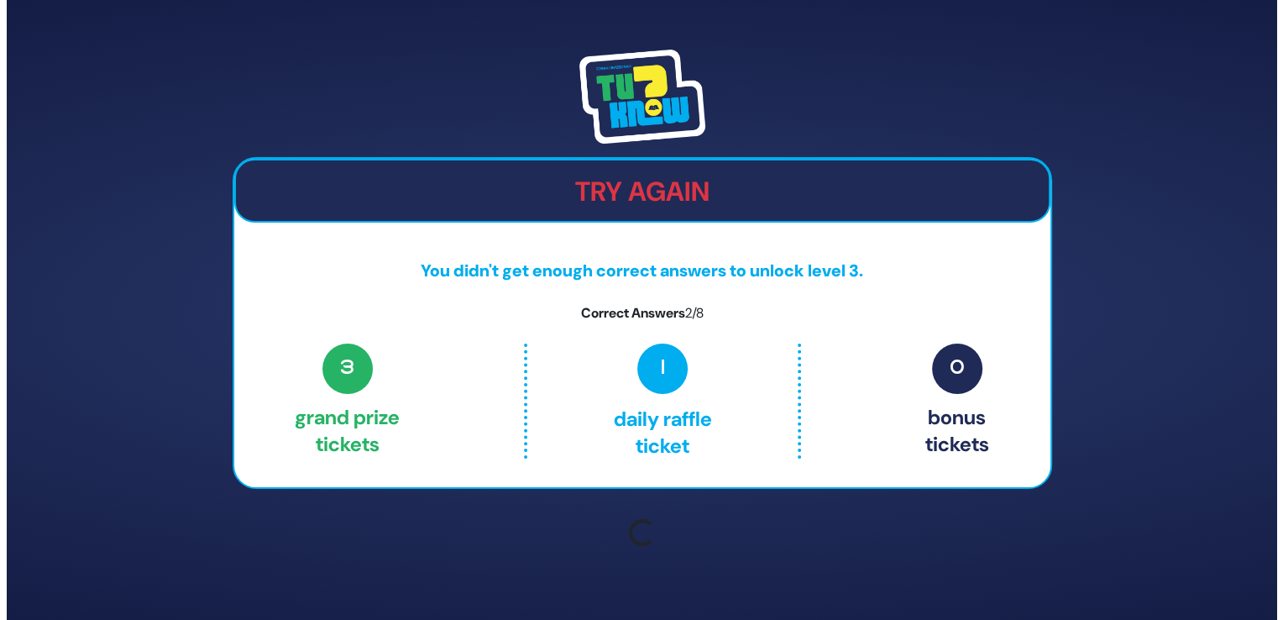
scroll to position [0, 0]
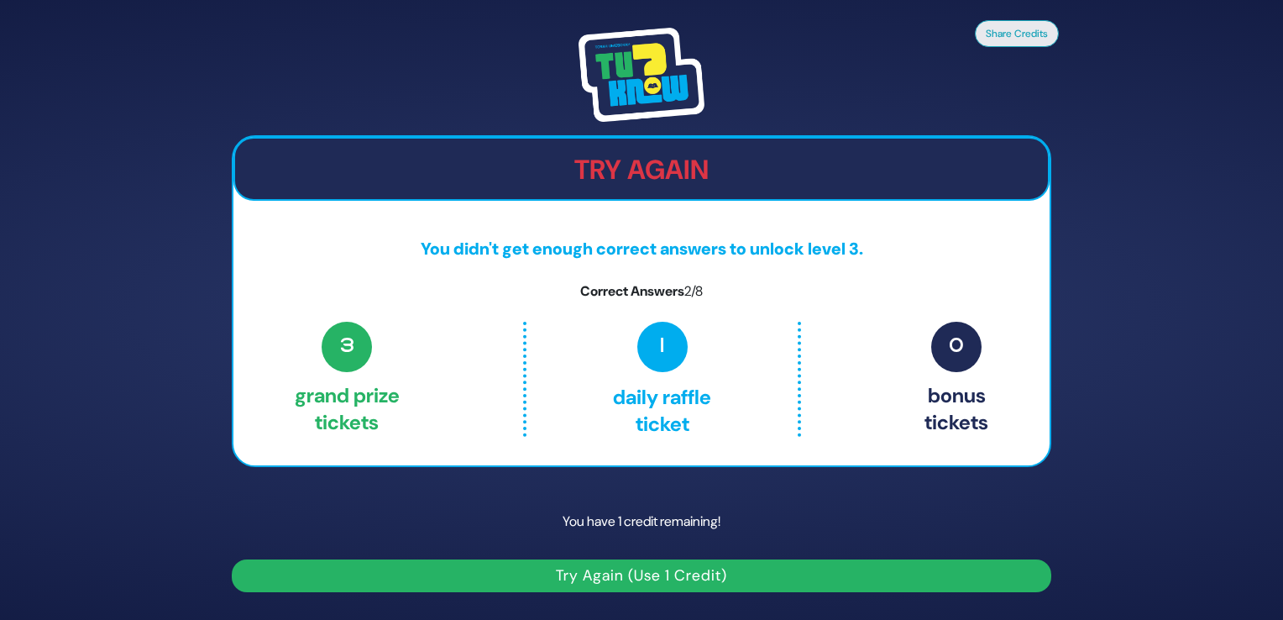
click at [631, 572] on button "Try Again (Use 1 Credit)" at bounding box center [641, 575] width 819 height 33
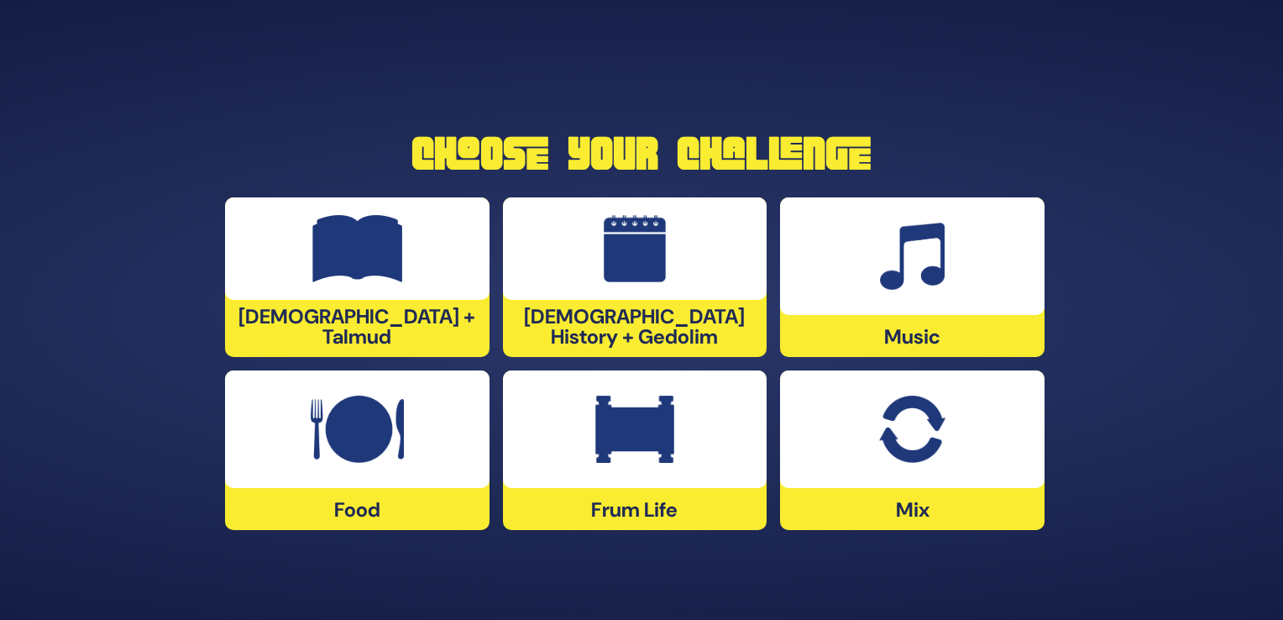
click at [468, 300] on div at bounding box center [357, 248] width 264 height 102
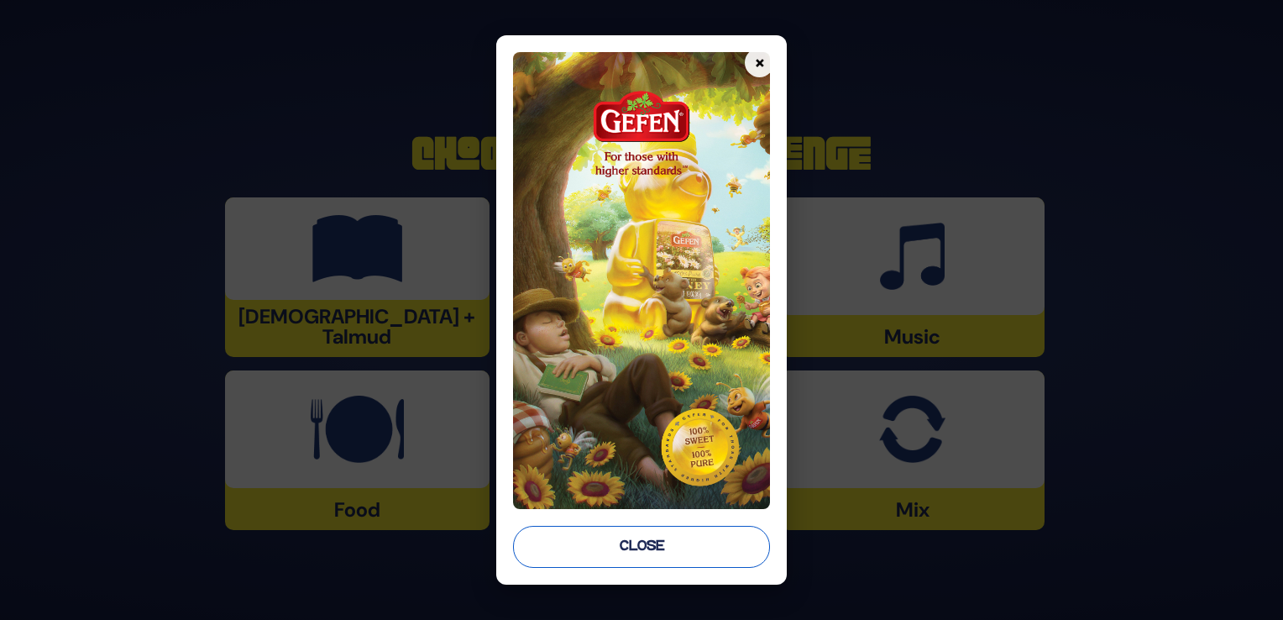
click at [623, 562] on button "Close" at bounding box center [641, 547] width 257 height 42
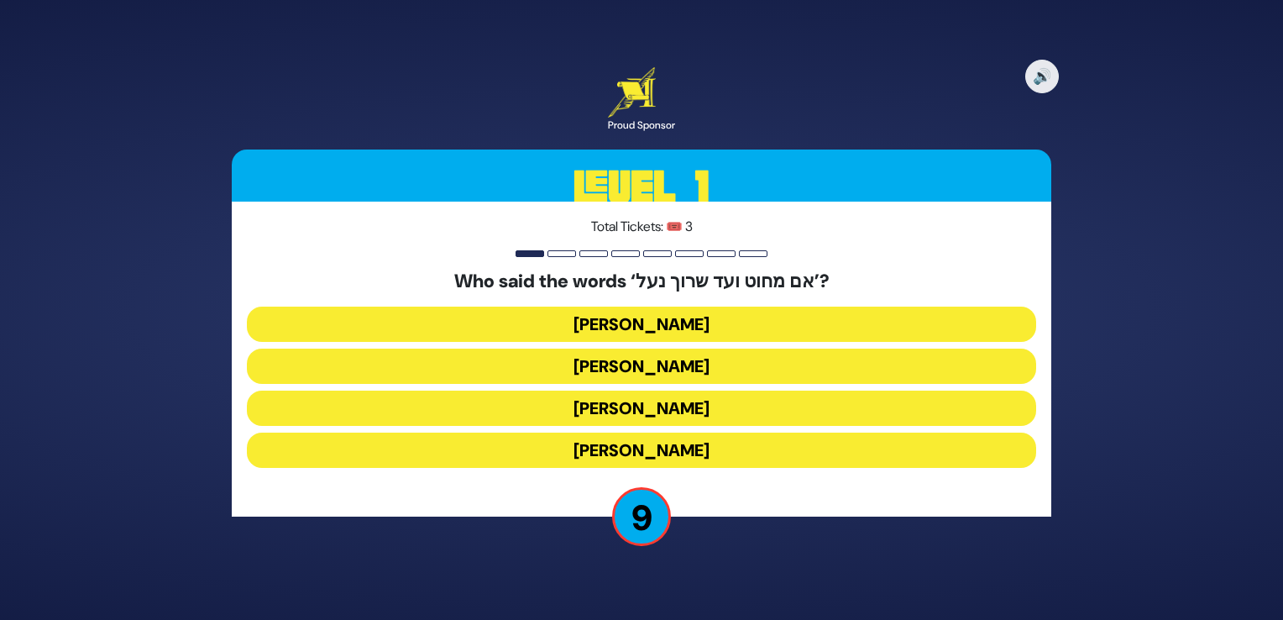
click at [673, 403] on button "[PERSON_NAME]" at bounding box center [641, 407] width 789 height 35
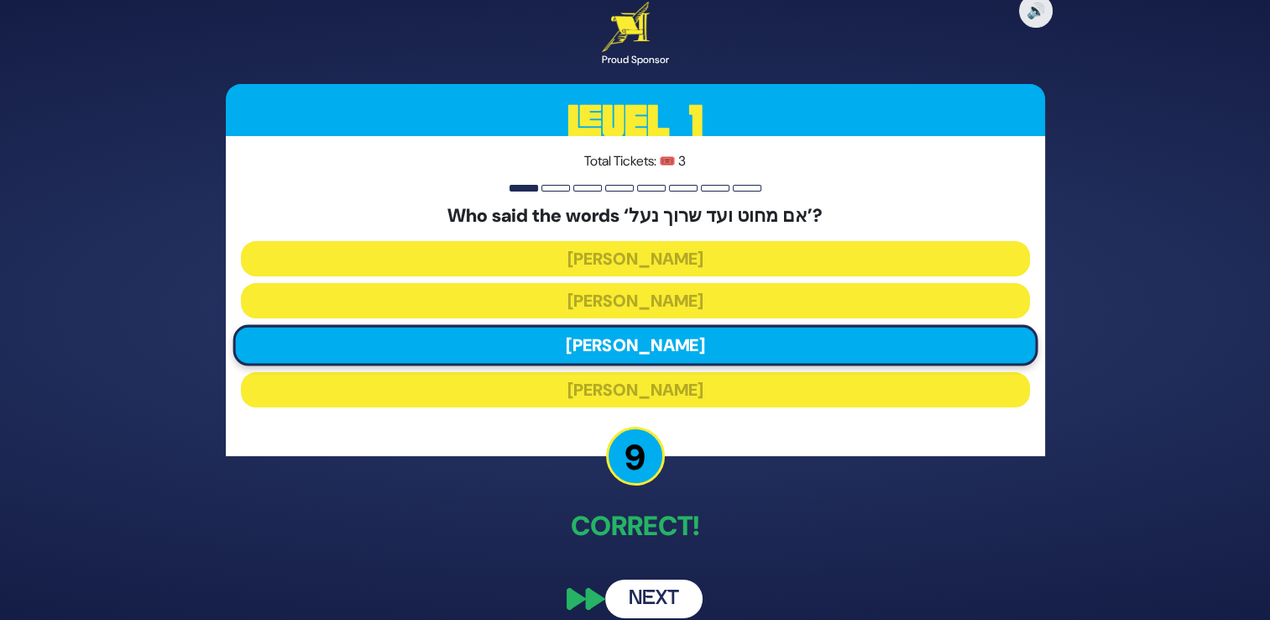
drag, startPoint x: 627, startPoint y: 594, endPoint x: 478, endPoint y: 542, distance: 157.4
click at [478, 542] on div "🔊 Proud Sponsor Level 1 Total Tickets: 🎟️ 3 Who said the words ‘אם מחוט ועד שרו…" at bounding box center [636, 310] width 860 height 656
click at [641, 603] on button "Next" at bounding box center [653, 598] width 97 height 39
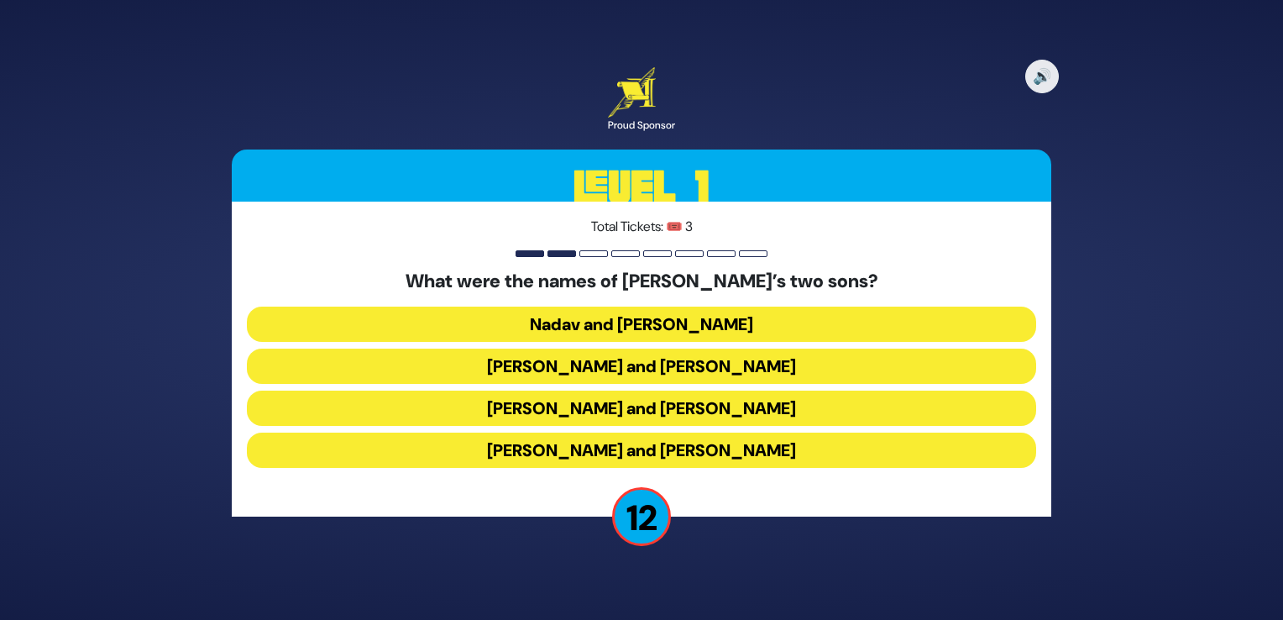
click at [691, 454] on button "[PERSON_NAME] and [PERSON_NAME]" at bounding box center [641, 449] width 789 height 35
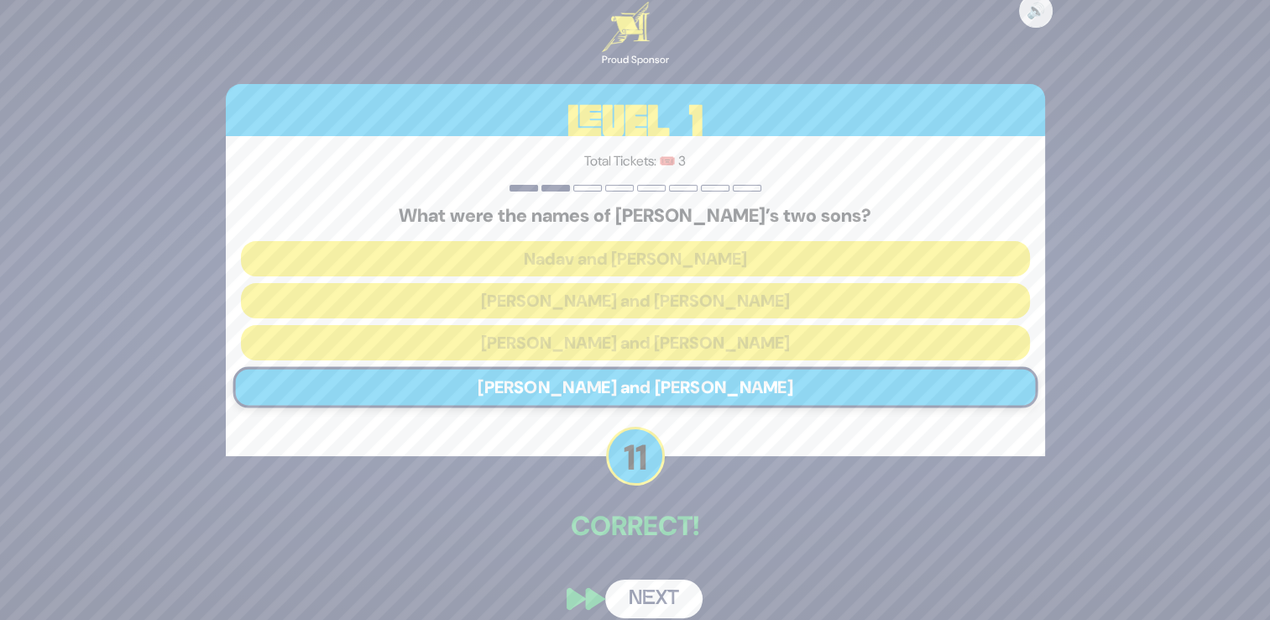
click at [644, 582] on button "Next" at bounding box center [653, 598] width 97 height 39
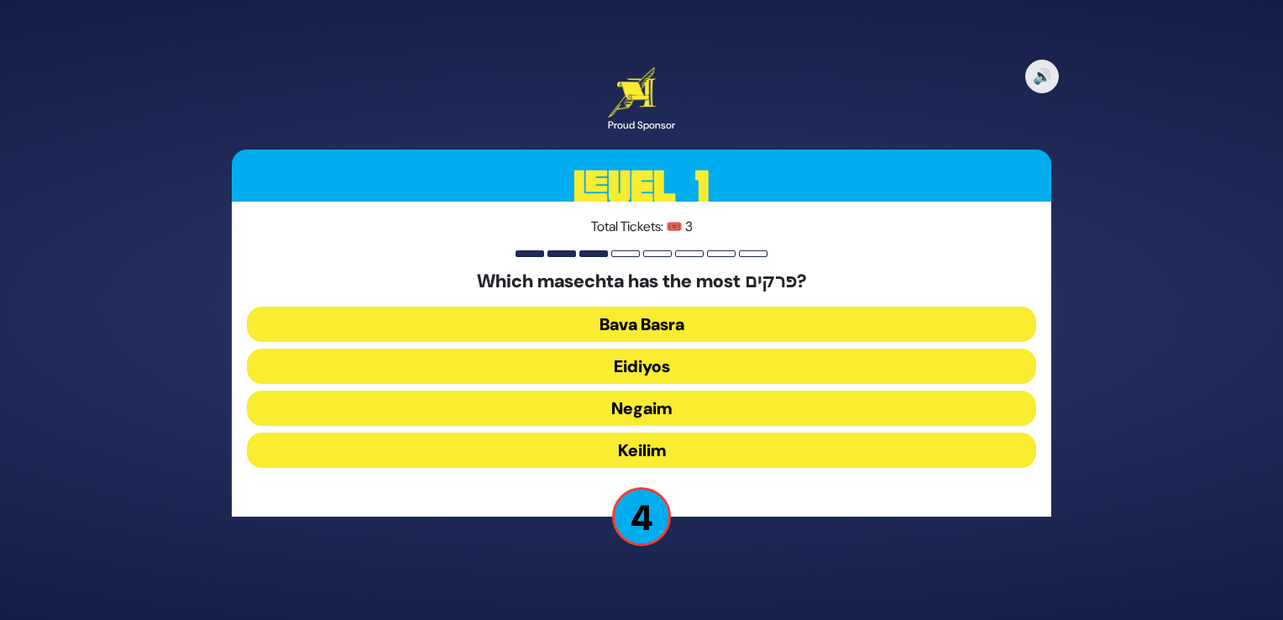
click at [692, 323] on button "Bava Basra" at bounding box center [641, 323] width 789 height 35
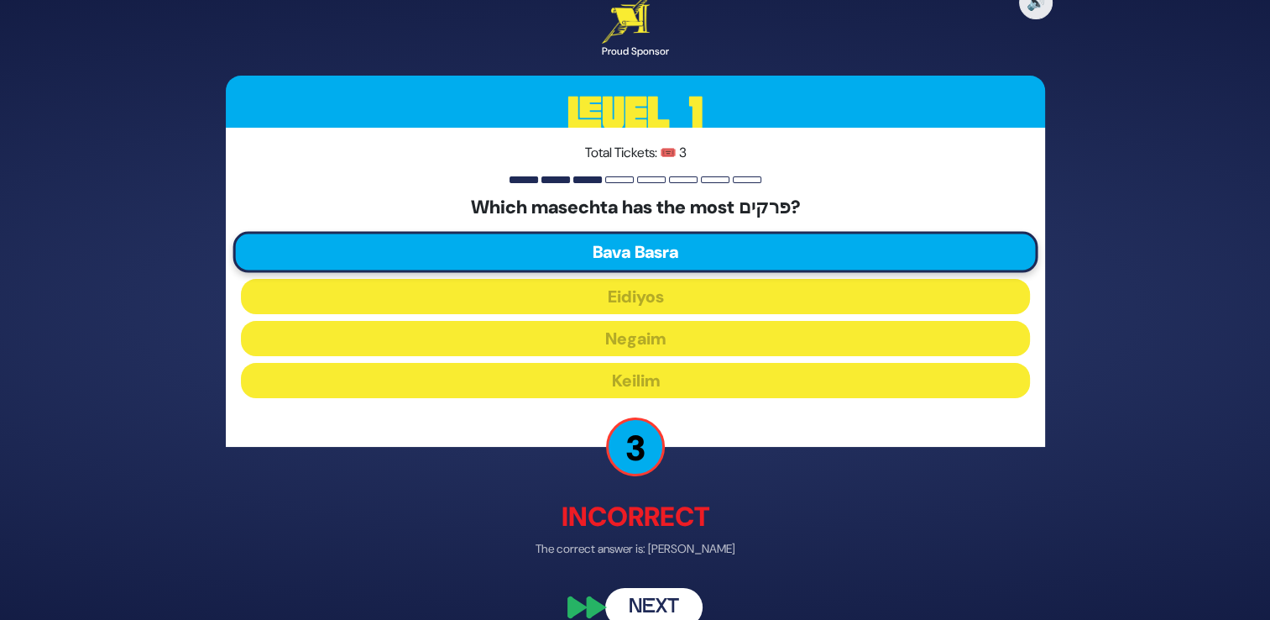
click at [640, 593] on button "Next" at bounding box center [653, 607] width 97 height 39
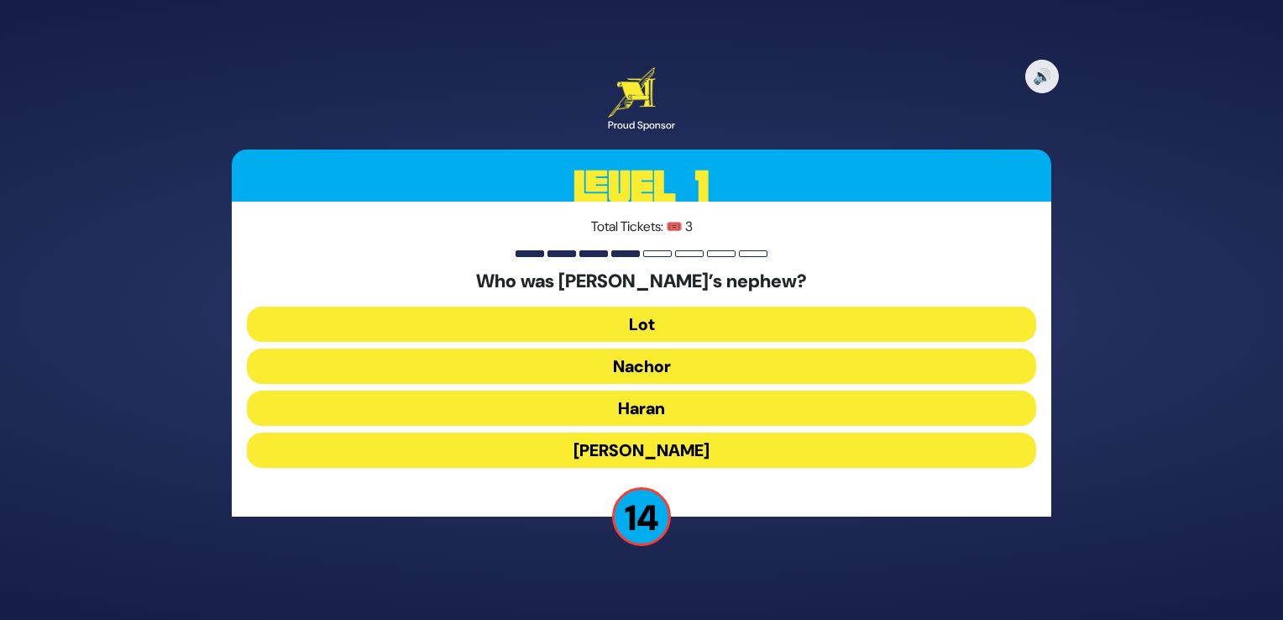
click at [644, 321] on button "Lot" at bounding box center [641, 323] width 789 height 35
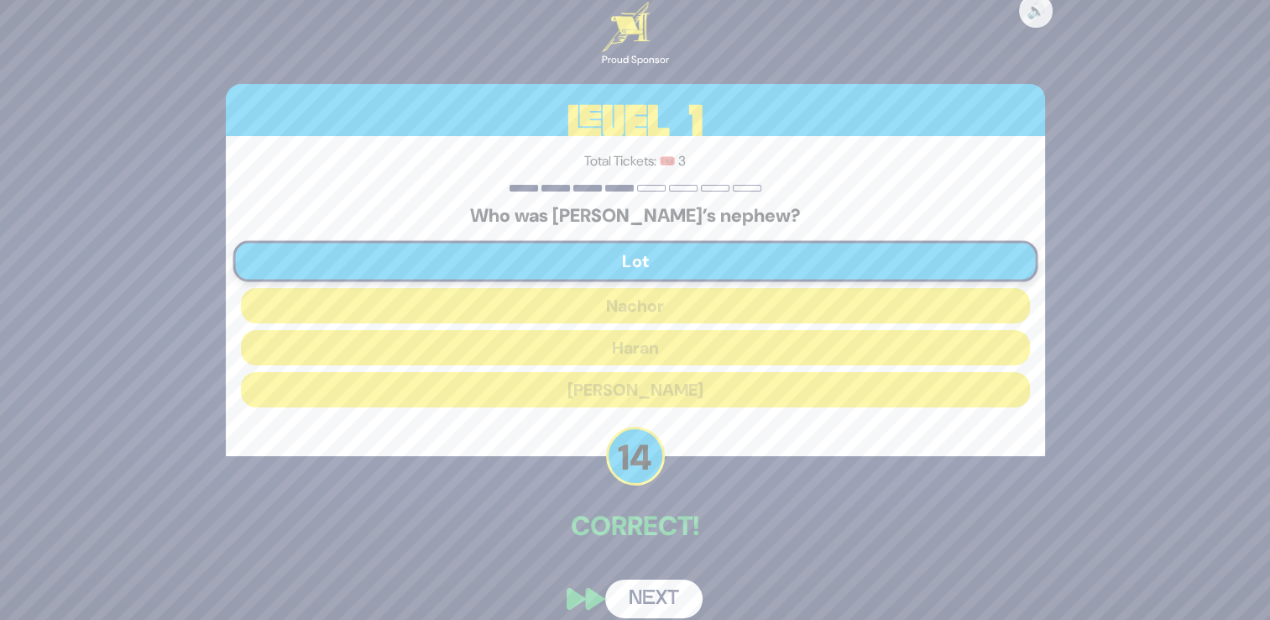
click at [643, 596] on button "Next" at bounding box center [653, 598] width 97 height 39
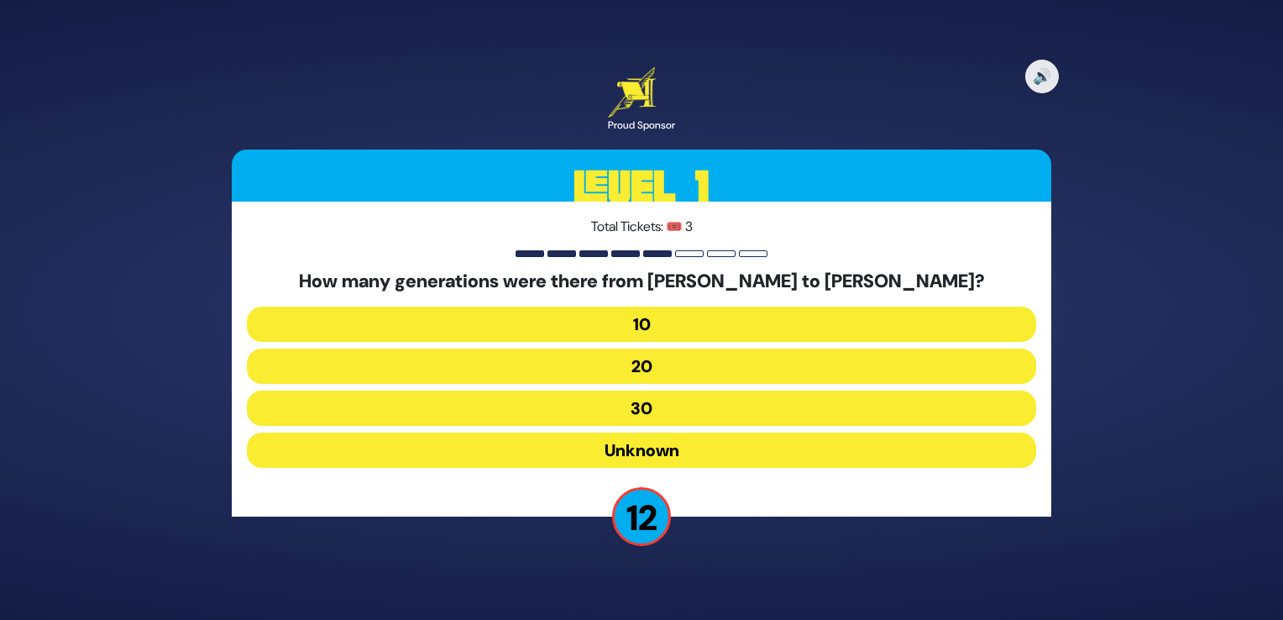
click at [675, 369] on button "20" at bounding box center [641, 365] width 789 height 35
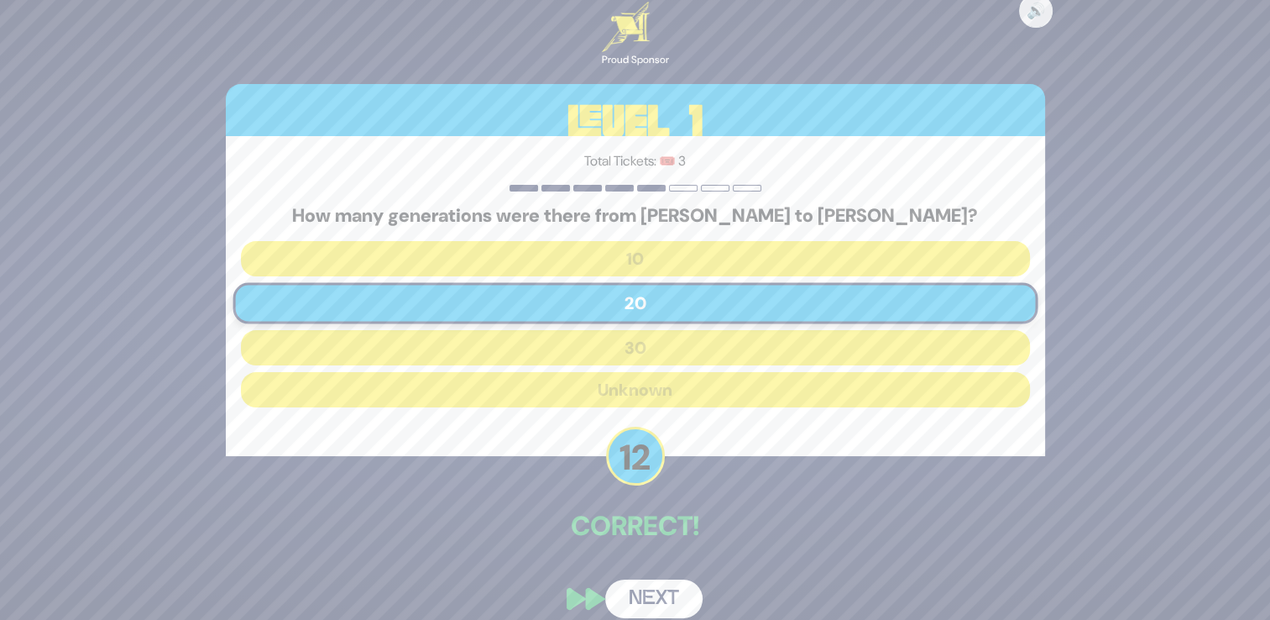
click at [658, 591] on button "Next" at bounding box center [653, 598] width 97 height 39
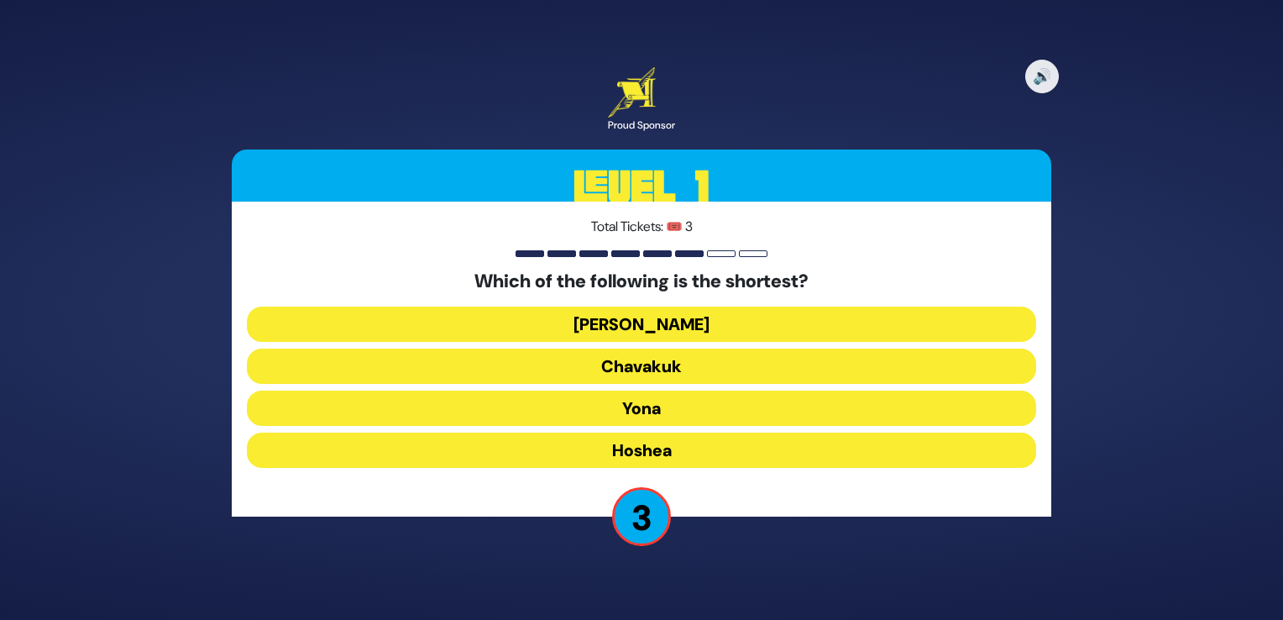
click at [656, 327] on button "[PERSON_NAME]" at bounding box center [641, 323] width 789 height 35
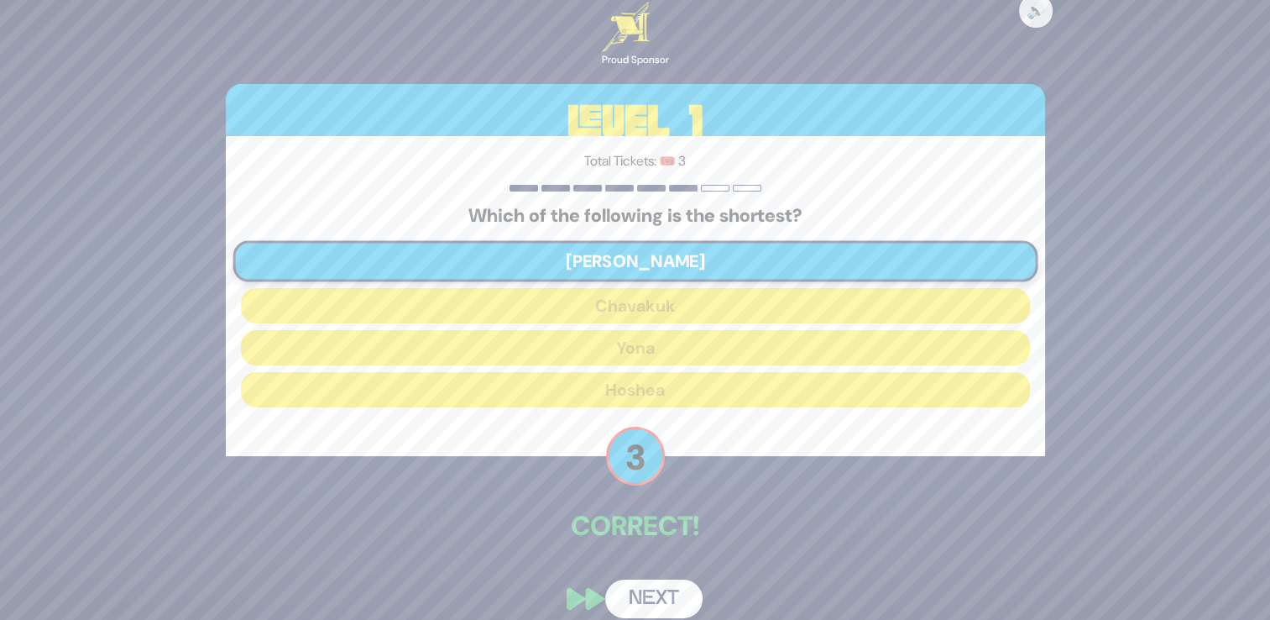
click at [671, 603] on button "Next" at bounding box center [653, 598] width 97 height 39
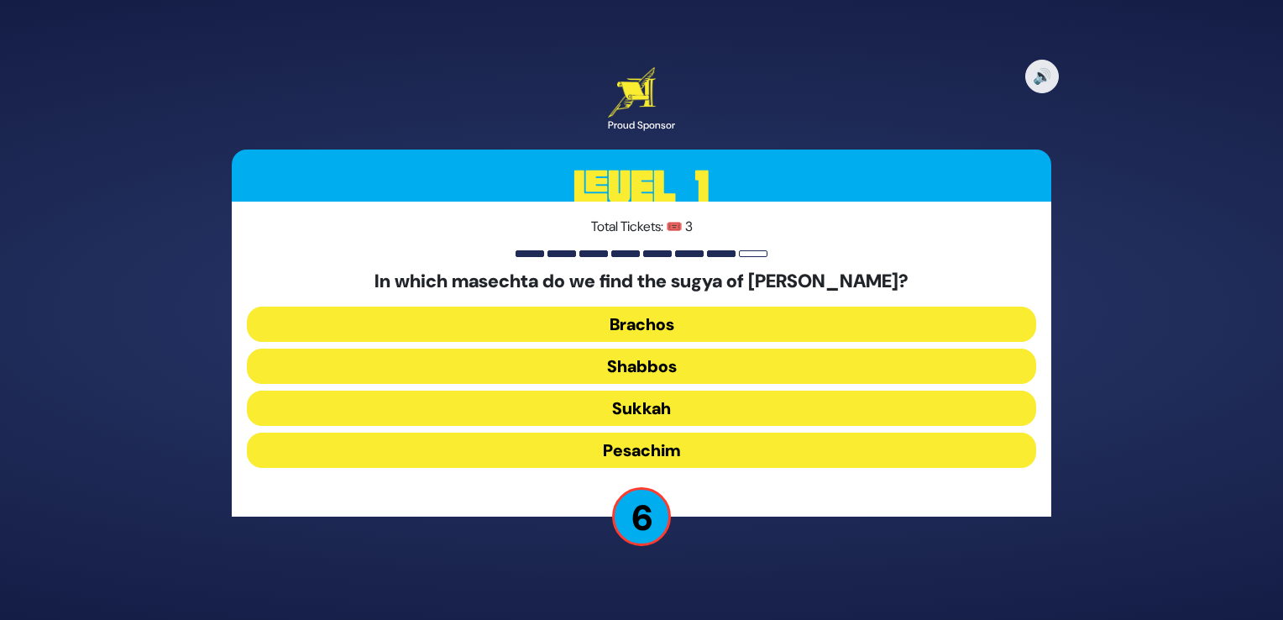
click at [668, 322] on button "Brachos" at bounding box center [641, 323] width 789 height 35
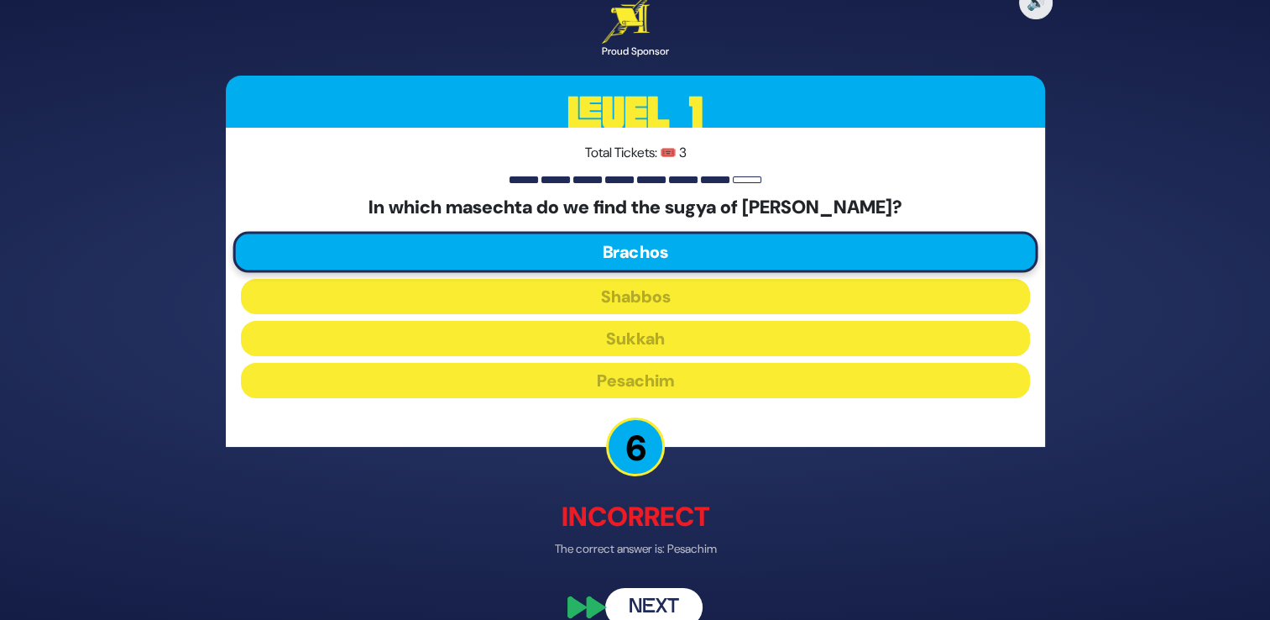
click at [677, 598] on button "Next" at bounding box center [653, 607] width 97 height 39
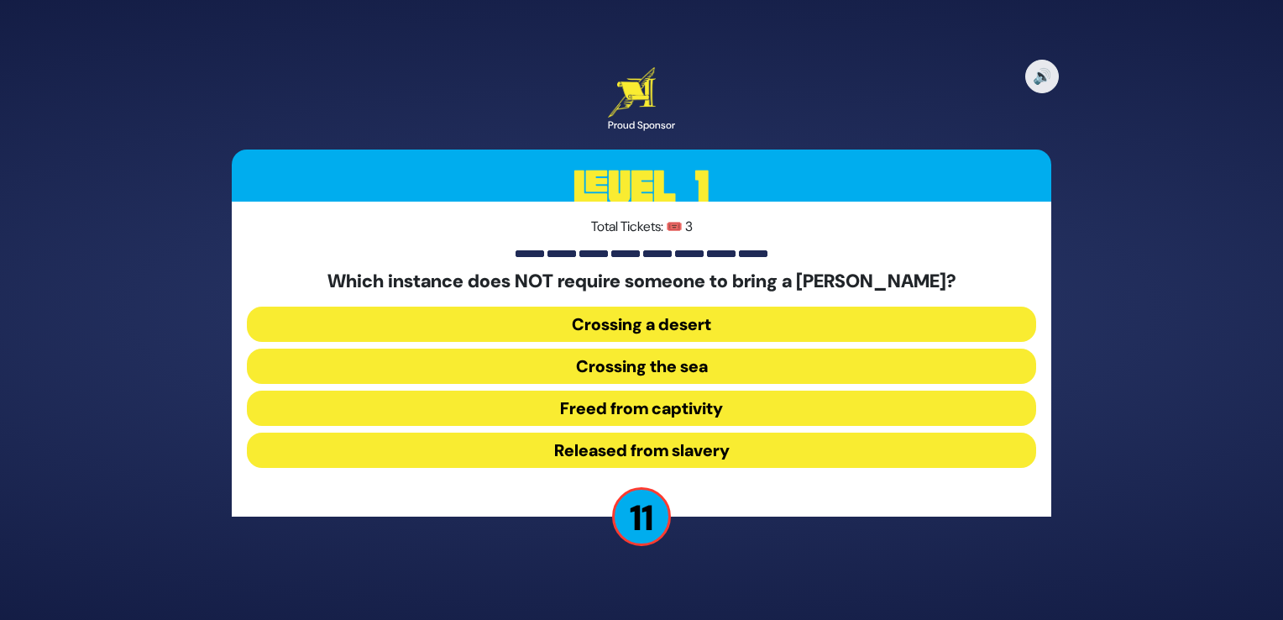
click at [700, 452] on button "Released from slavery" at bounding box center [641, 449] width 789 height 35
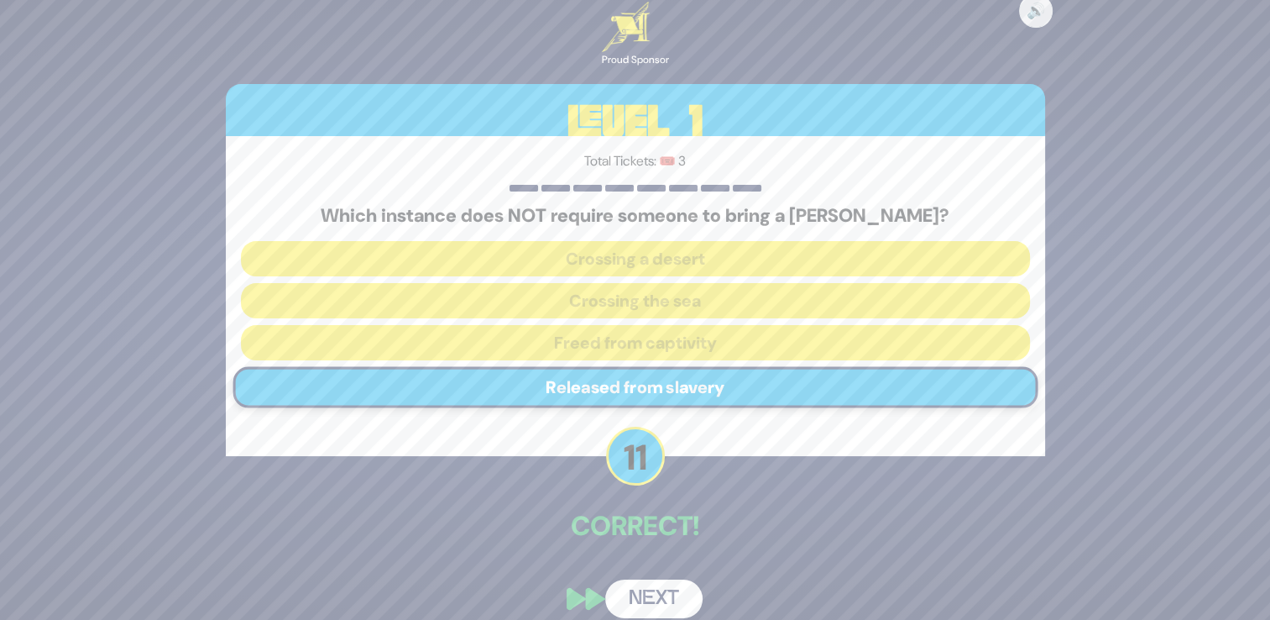
click at [651, 593] on button "Next" at bounding box center [653, 598] width 97 height 39
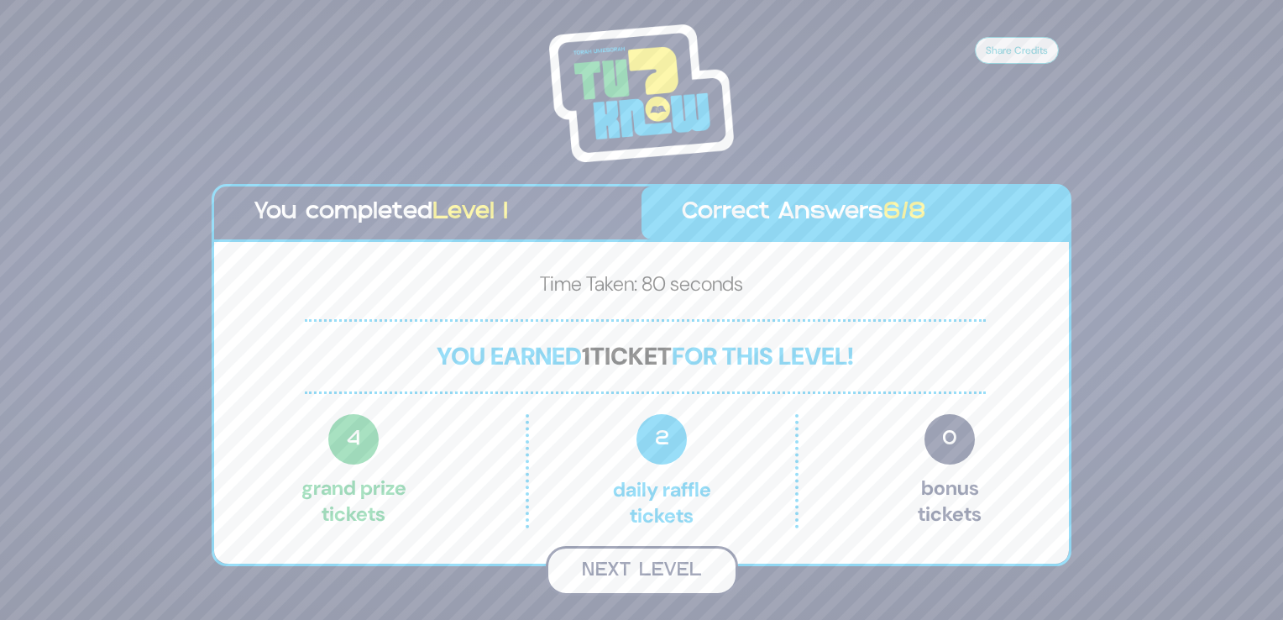
click at [665, 556] on button "Next Level" at bounding box center [642, 571] width 192 height 50
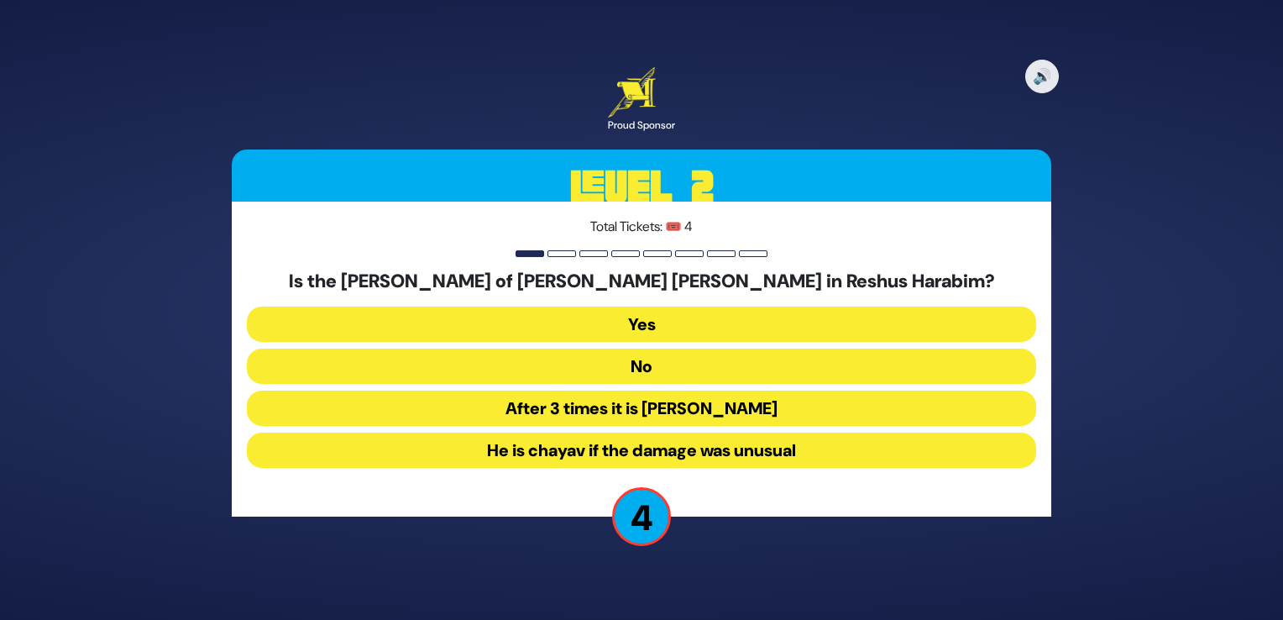
click at [664, 455] on button "He is chayav if the damage was unusual" at bounding box center [641, 449] width 789 height 35
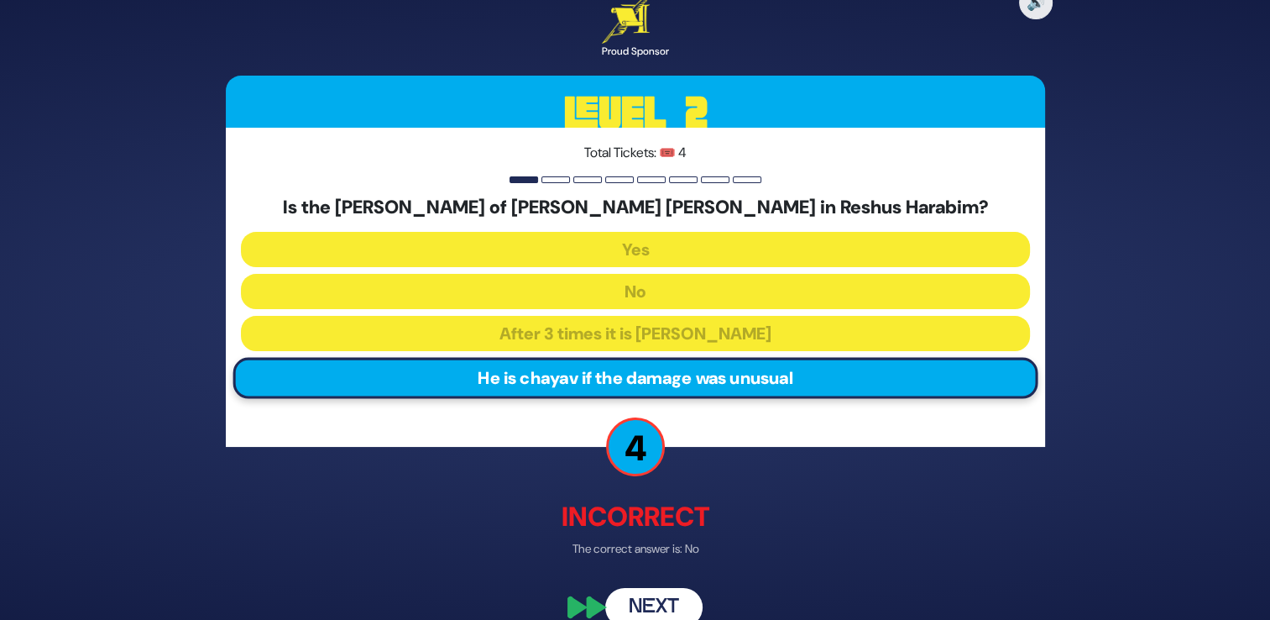
click at [665, 595] on button "Next" at bounding box center [653, 607] width 97 height 39
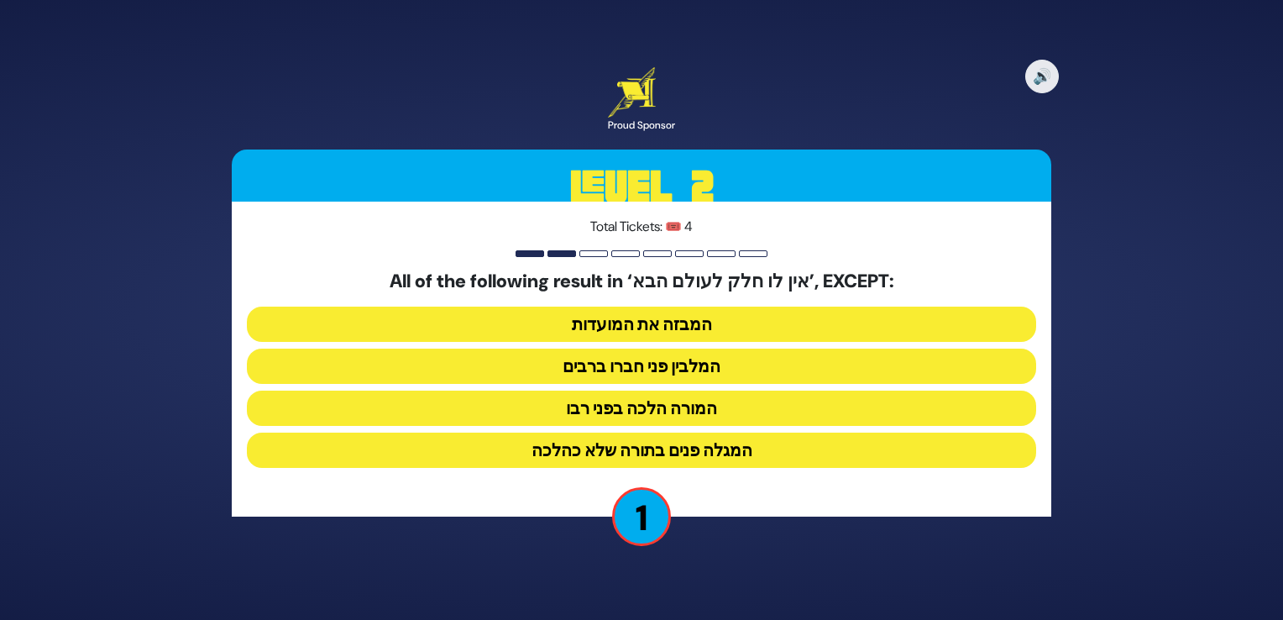
click at [696, 357] on button "המלבין פני חברו ברבים" at bounding box center [641, 365] width 789 height 35
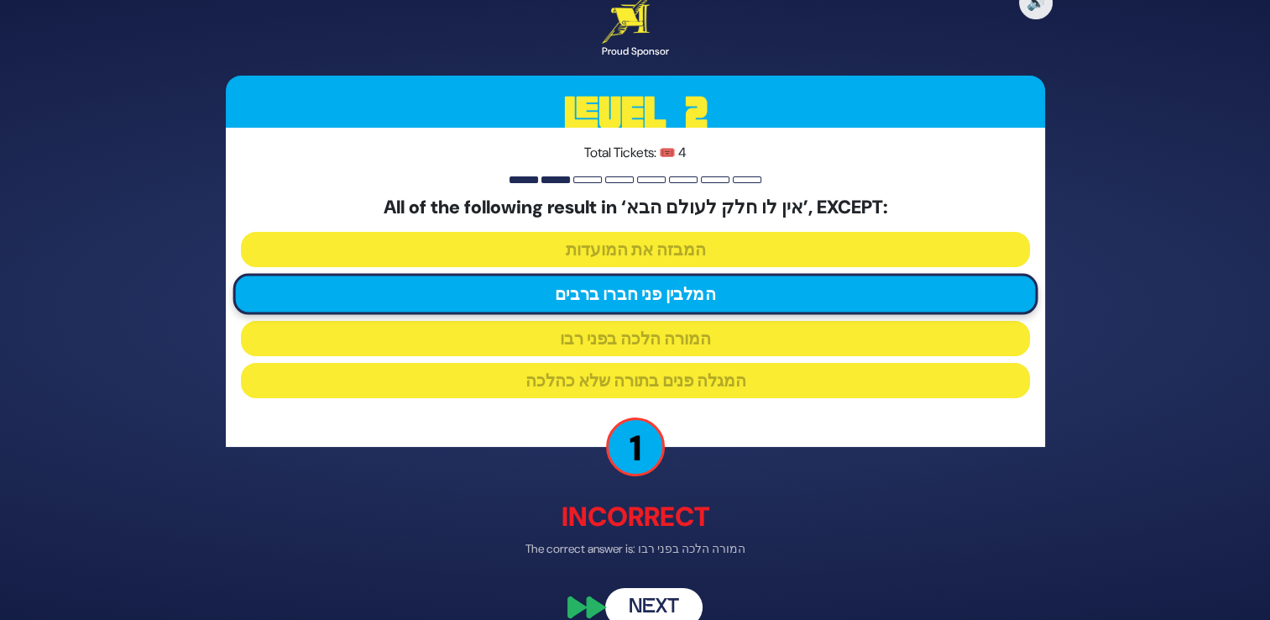
click at [678, 596] on button "Next" at bounding box center [653, 607] width 97 height 39
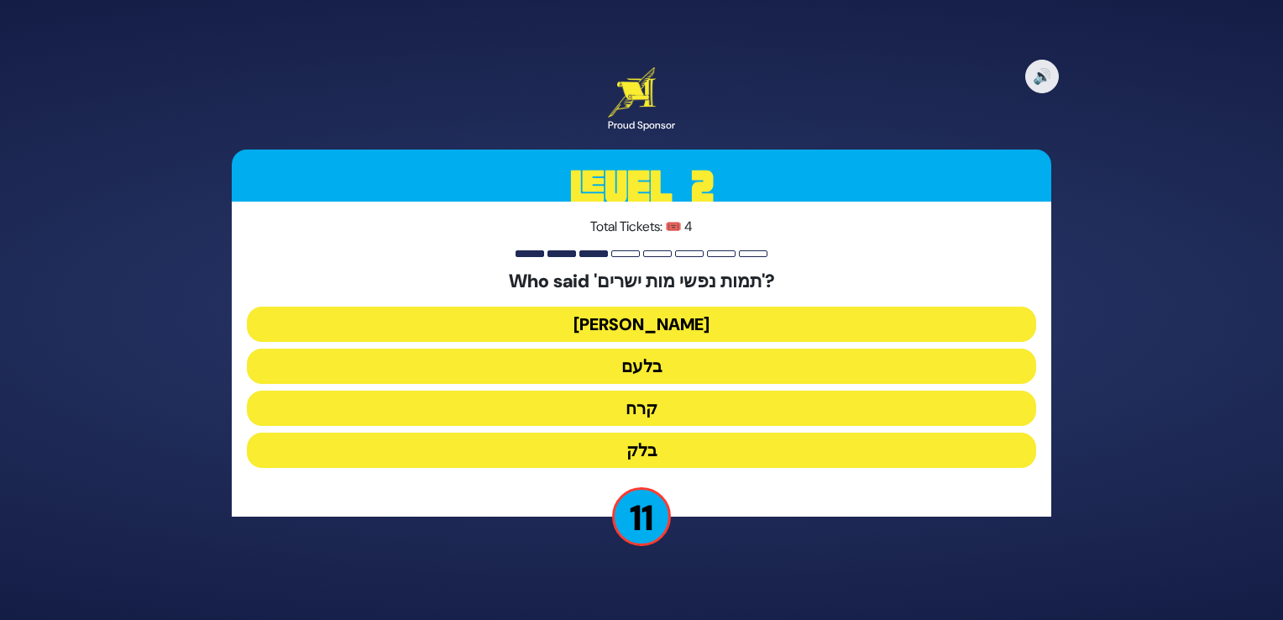
click at [671, 365] on button "בלעם" at bounding box center [641, 365] width 789 height 35
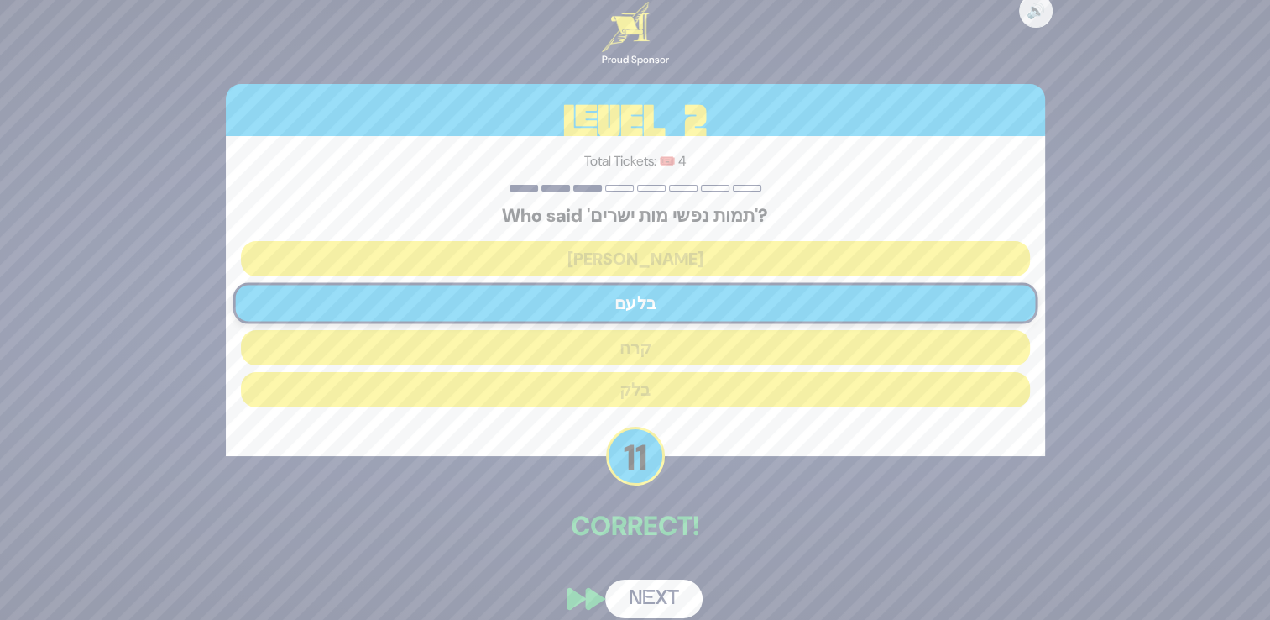
click at [668, 589] on button "Next" at bounding box center [653, 598] width 97 height 39
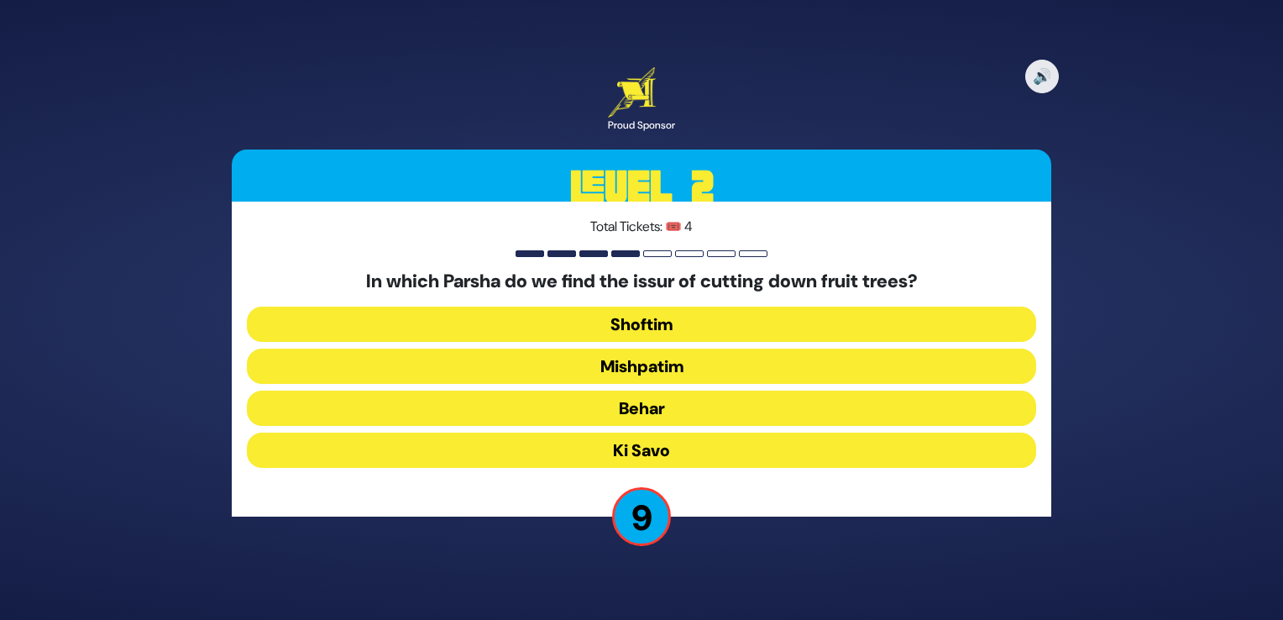
click at [667, 320] on button "Shoftim" at bounding box center [641, 323] width 789 height 35
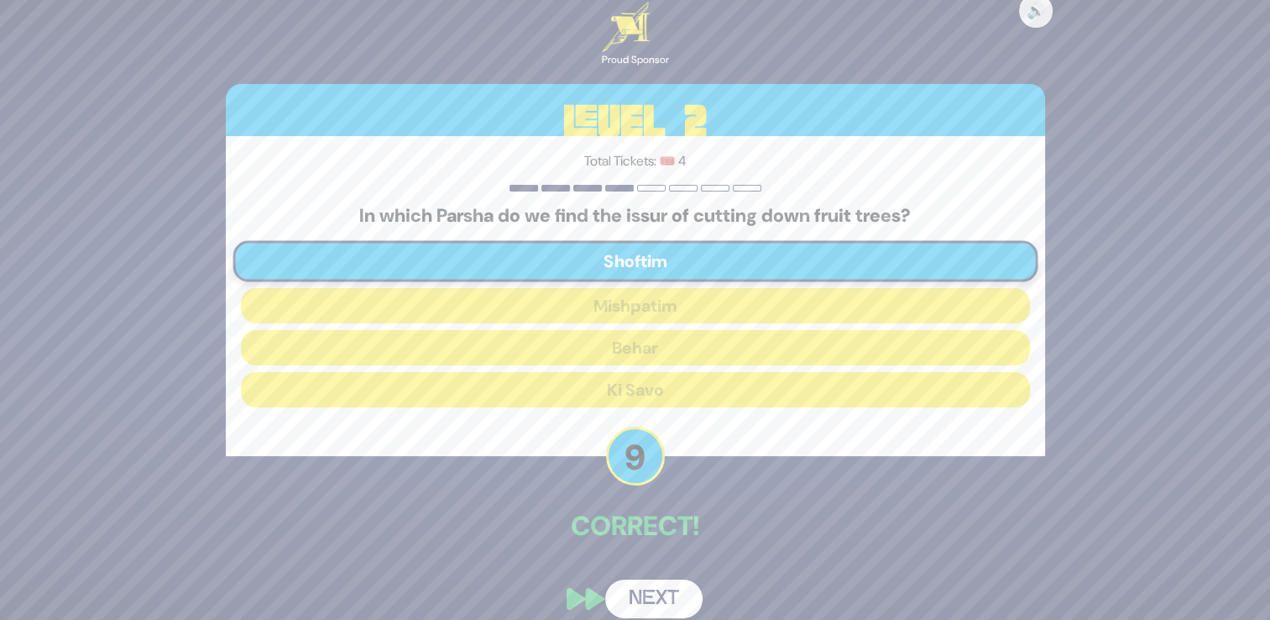
click at [672, 593] on button "Next" at bounding box center [653, 598] width 97 height 39
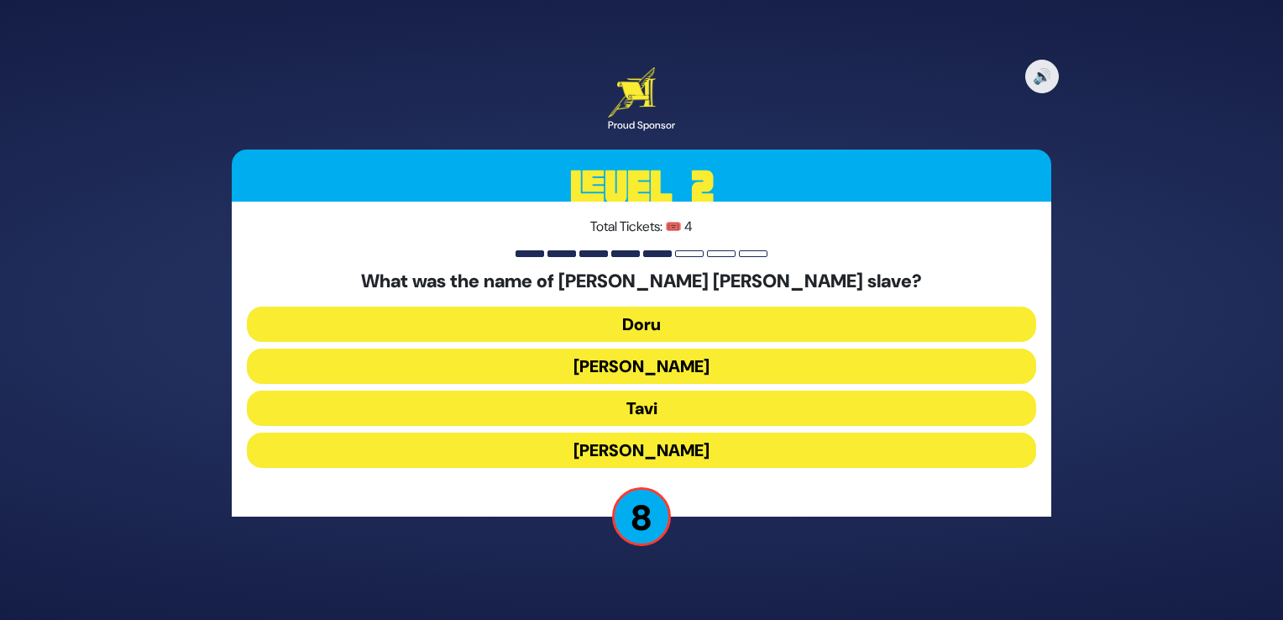
click at [668, 328] on button "Doru" at bounding box center [641, 323] width 789 height 35
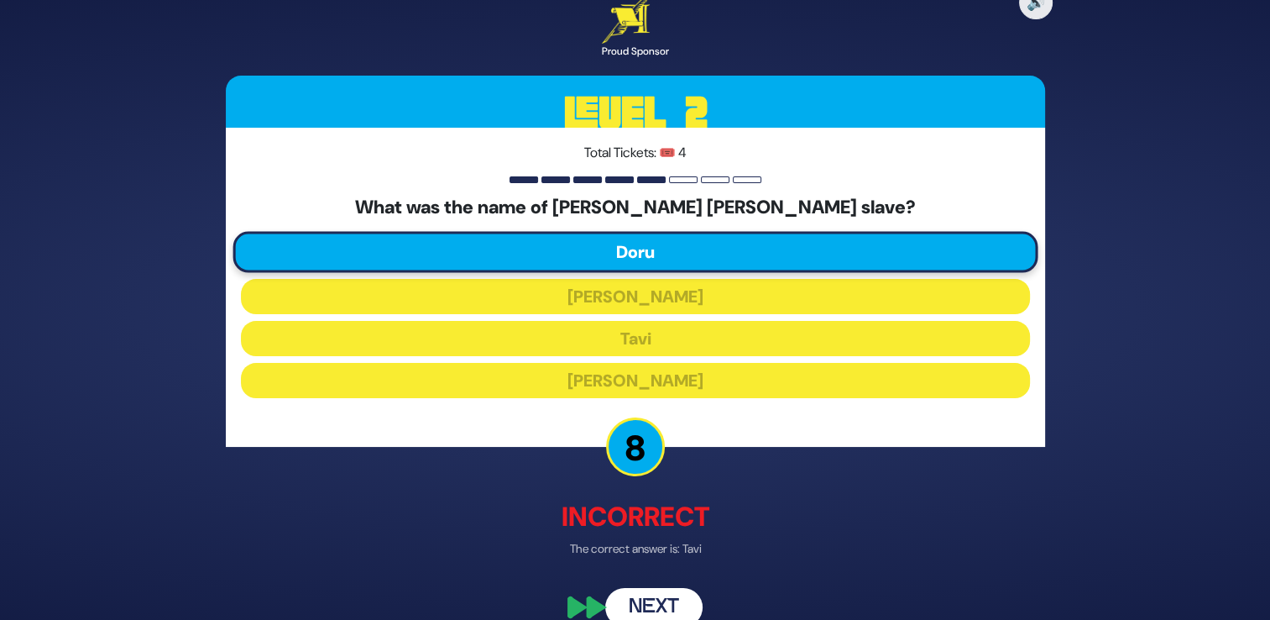
click at [663, 609] on button "Next" at bounding box center [653, 607] width 97 height 39
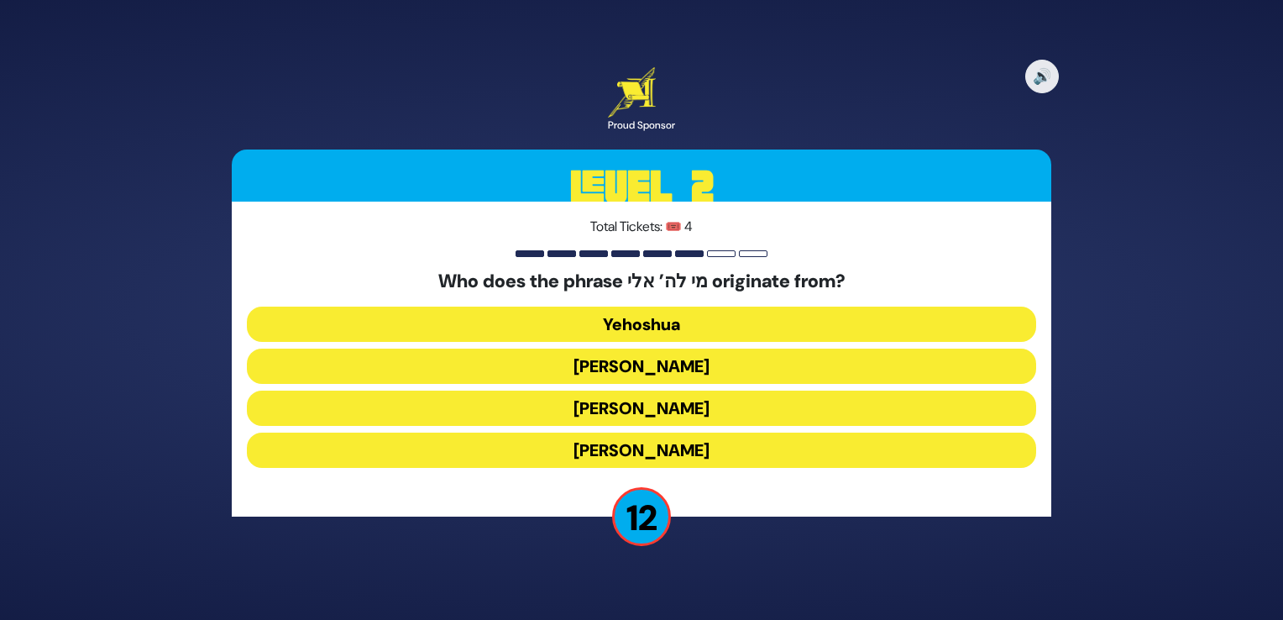
click at [658, 405] on button "[PERSON_NAME]" at bounding box center [641, 407] width 789 height 35
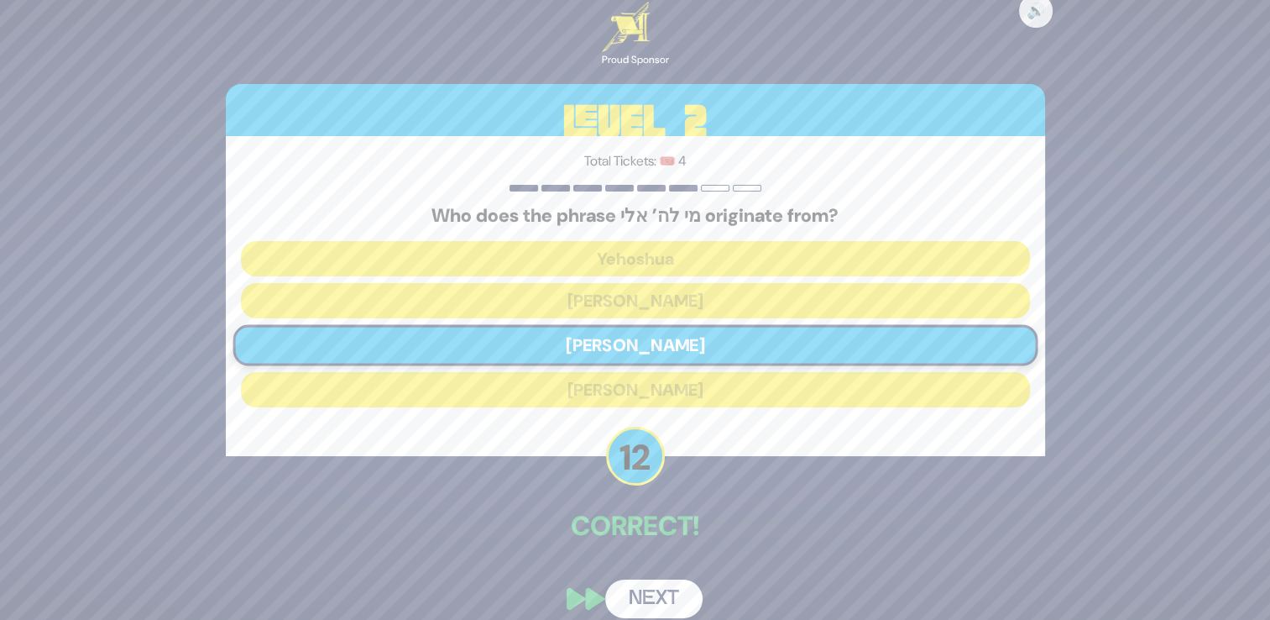
click at [661, 584] on button "Next" at bounding box center [653, 598] width 97 height 39
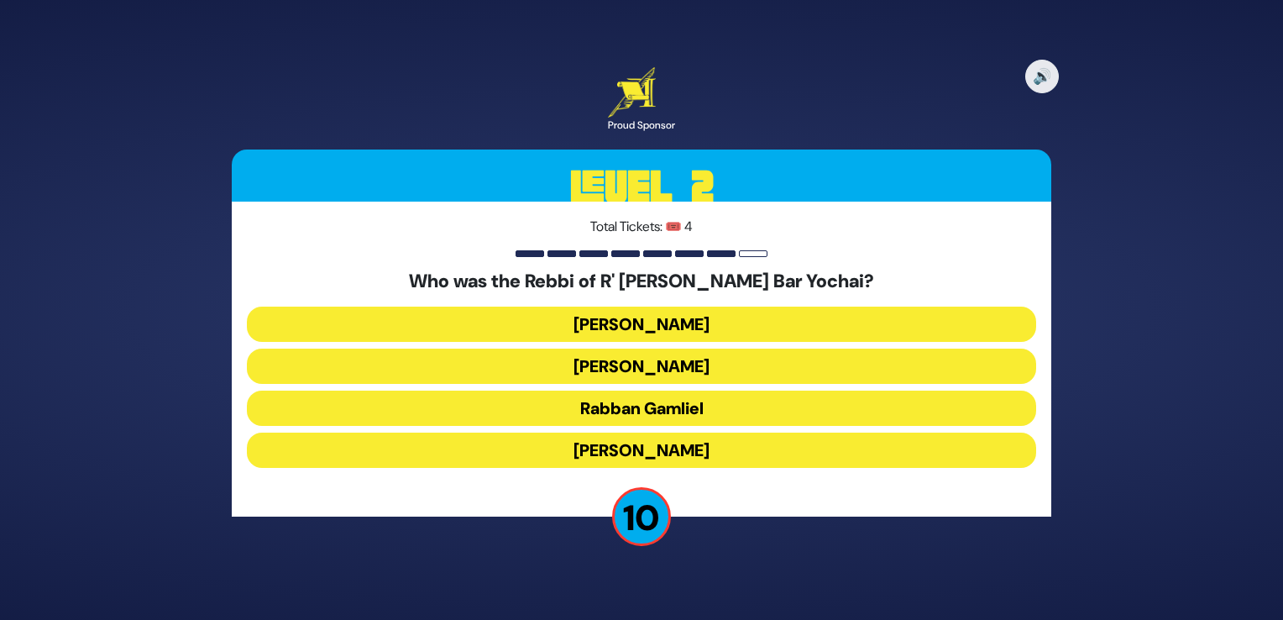
click at [684, 455] on button "[PERSON_NAME]" at bounding box center [641, 449] width 789 height 35
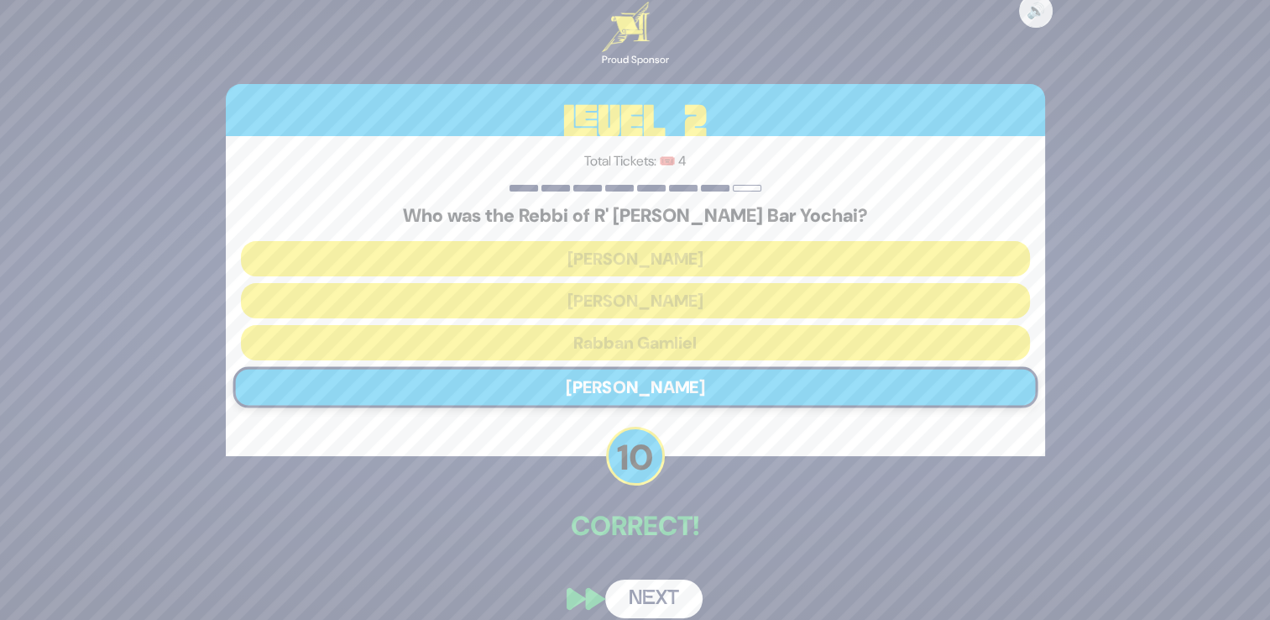
click at [639, 588] on button "Next" at bounding box center [653, 598] width 97 height 39
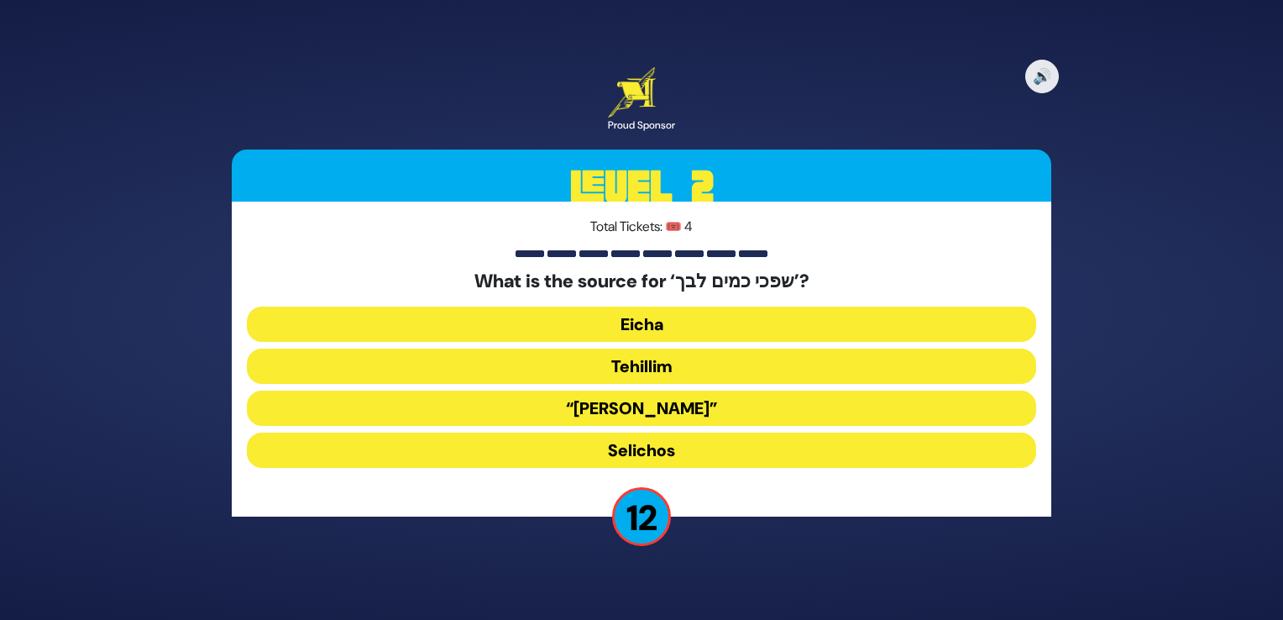
click at [671, 368] on button "Tehillim" at bounding box center [641, 365] width 789 height 35
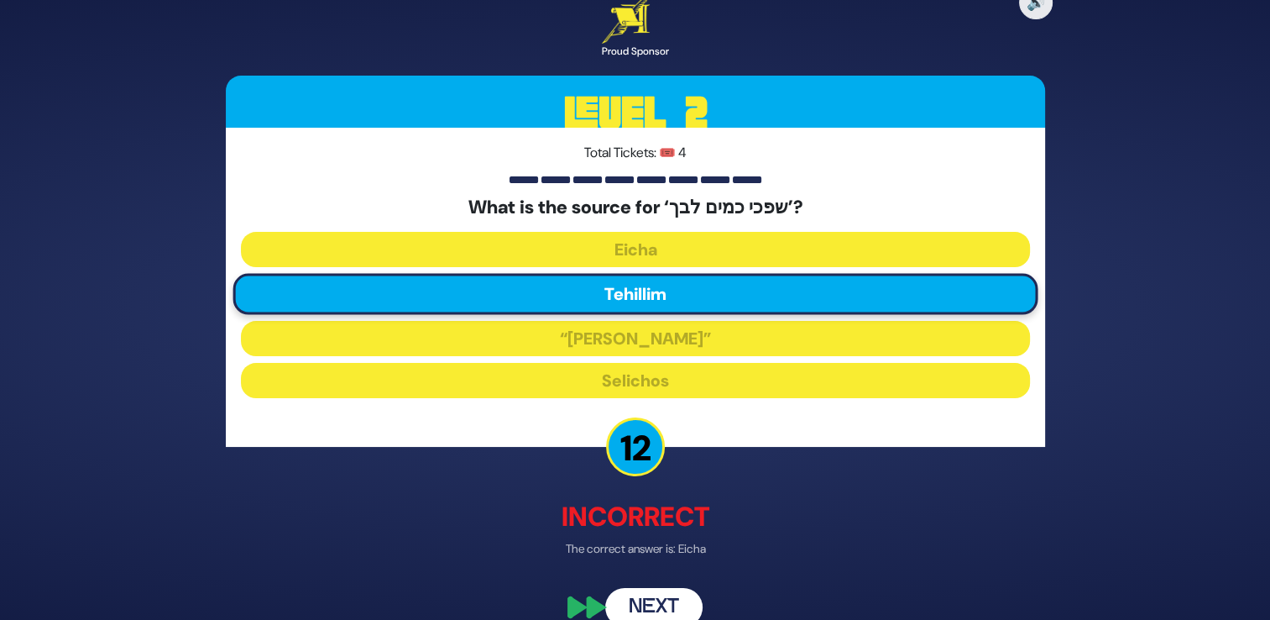
click at [668, 588] on button "Next" at bounding box center [653, 607] width 97 height 39
